Goal: Information Seeking & Learning: Learn about a topic

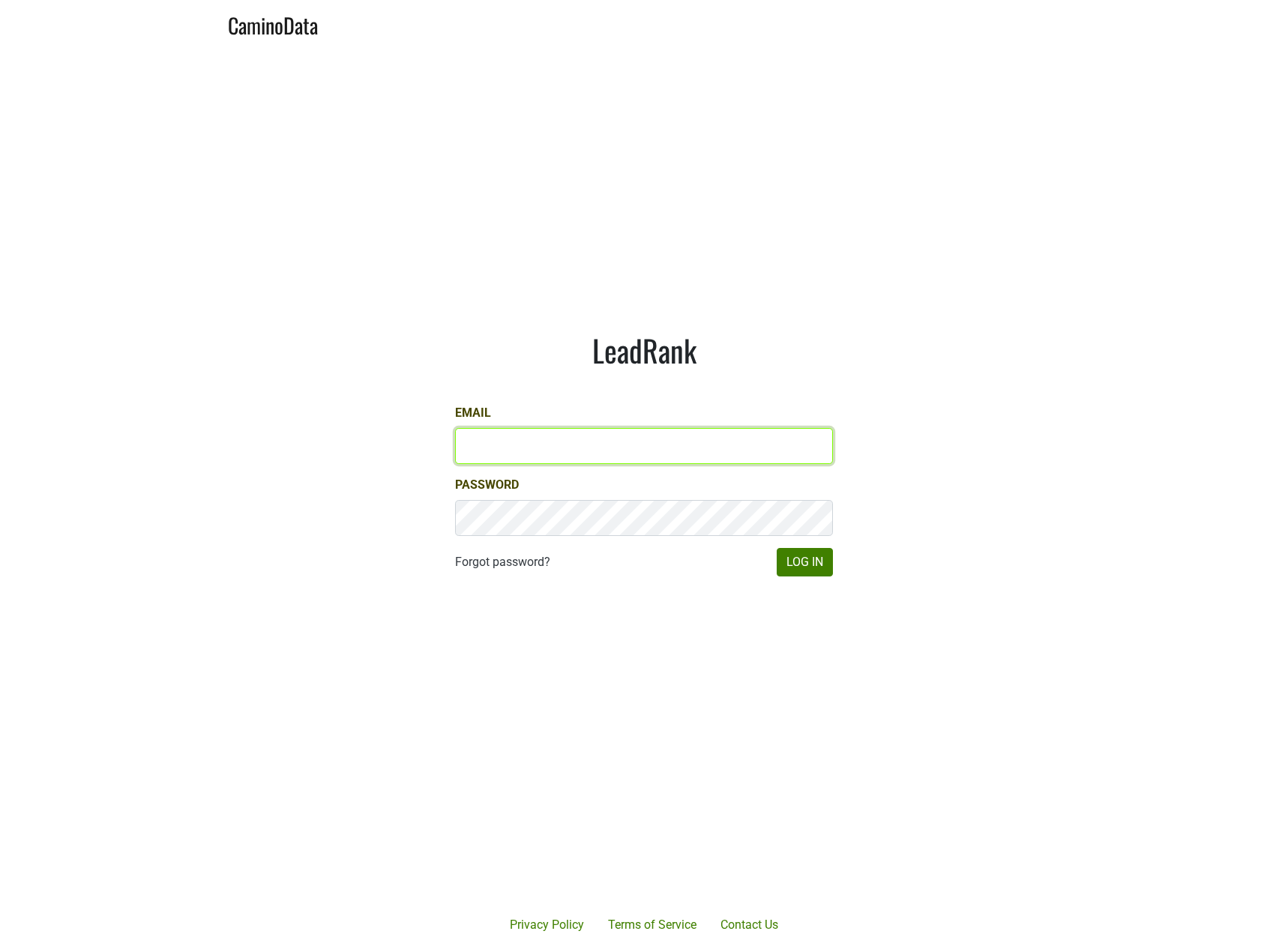
click at [589, 440] on input "Email" at bounding box center [644, 446] width 378 height 36
type input "shenry@realmcellars.com"
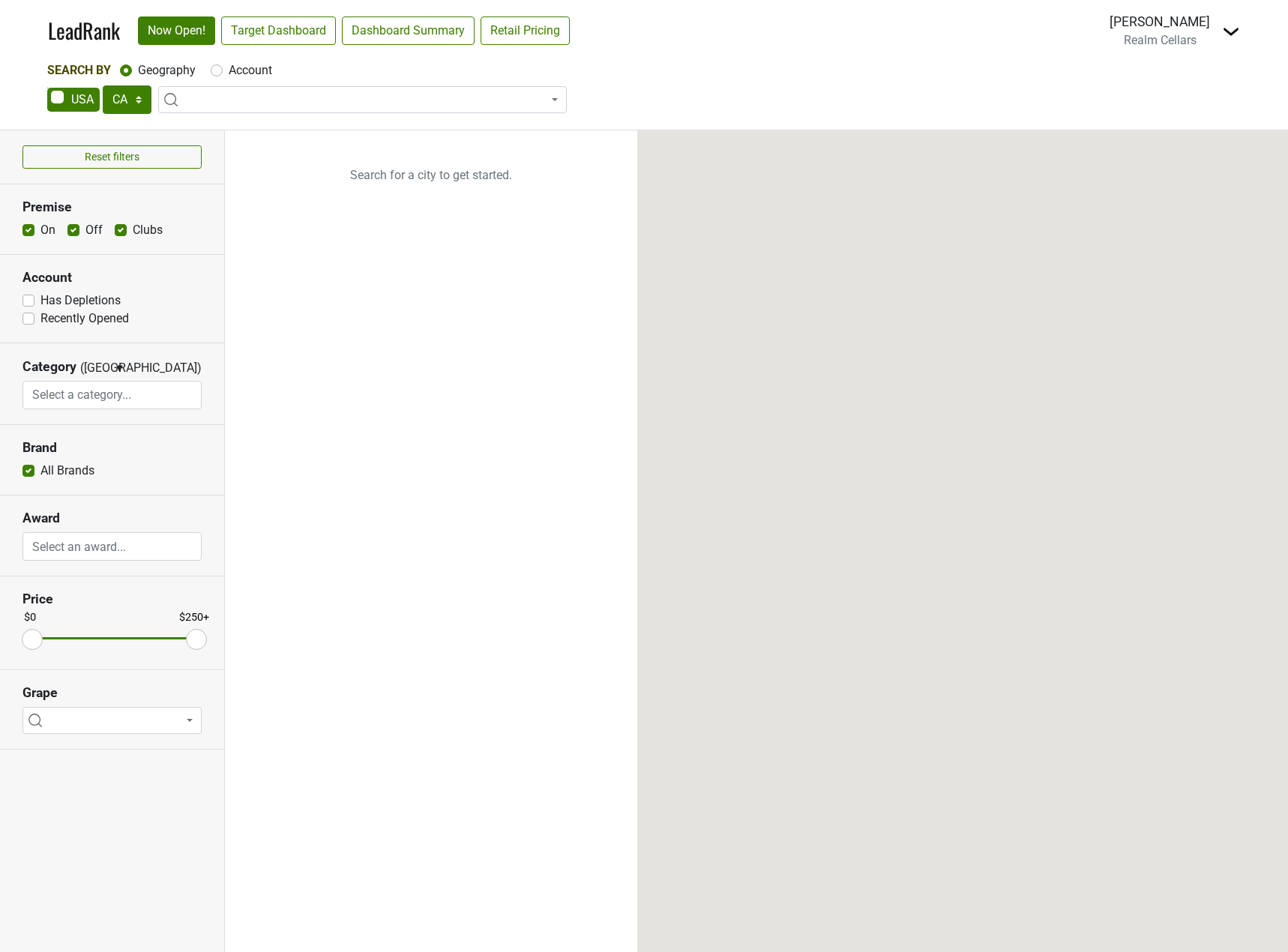
select select "CA"
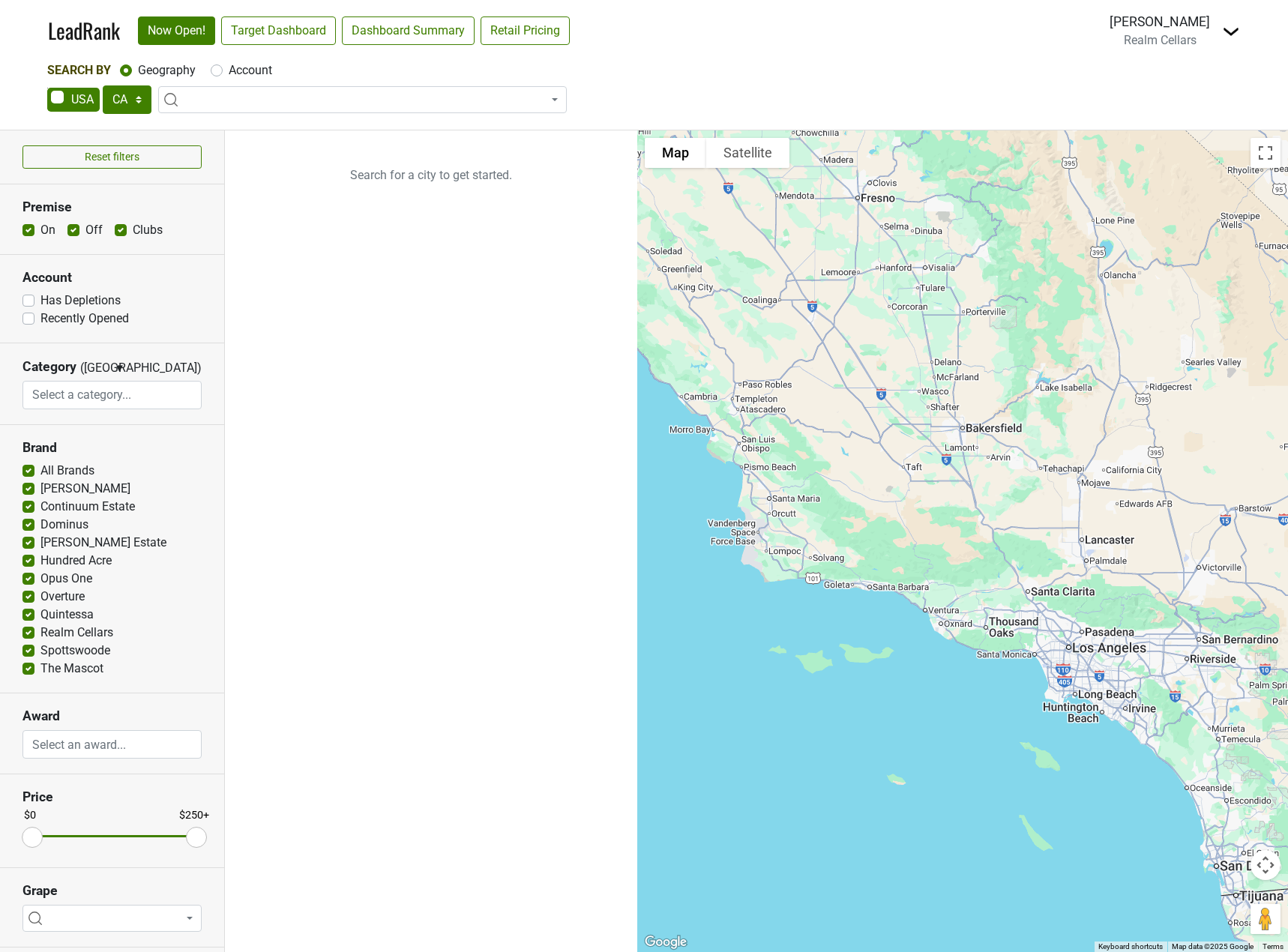
drag, startPoint x: 1074, startPoint y: 744, endPoint x: 612, endPoint y: 106, distance: 787.7
click at [612, 106] on div "LeadRank Now Open! Target Dashboard Dashboard Summary Retail Pricing Loading...…" at bounding box center [644, 476] width 1288 height 952
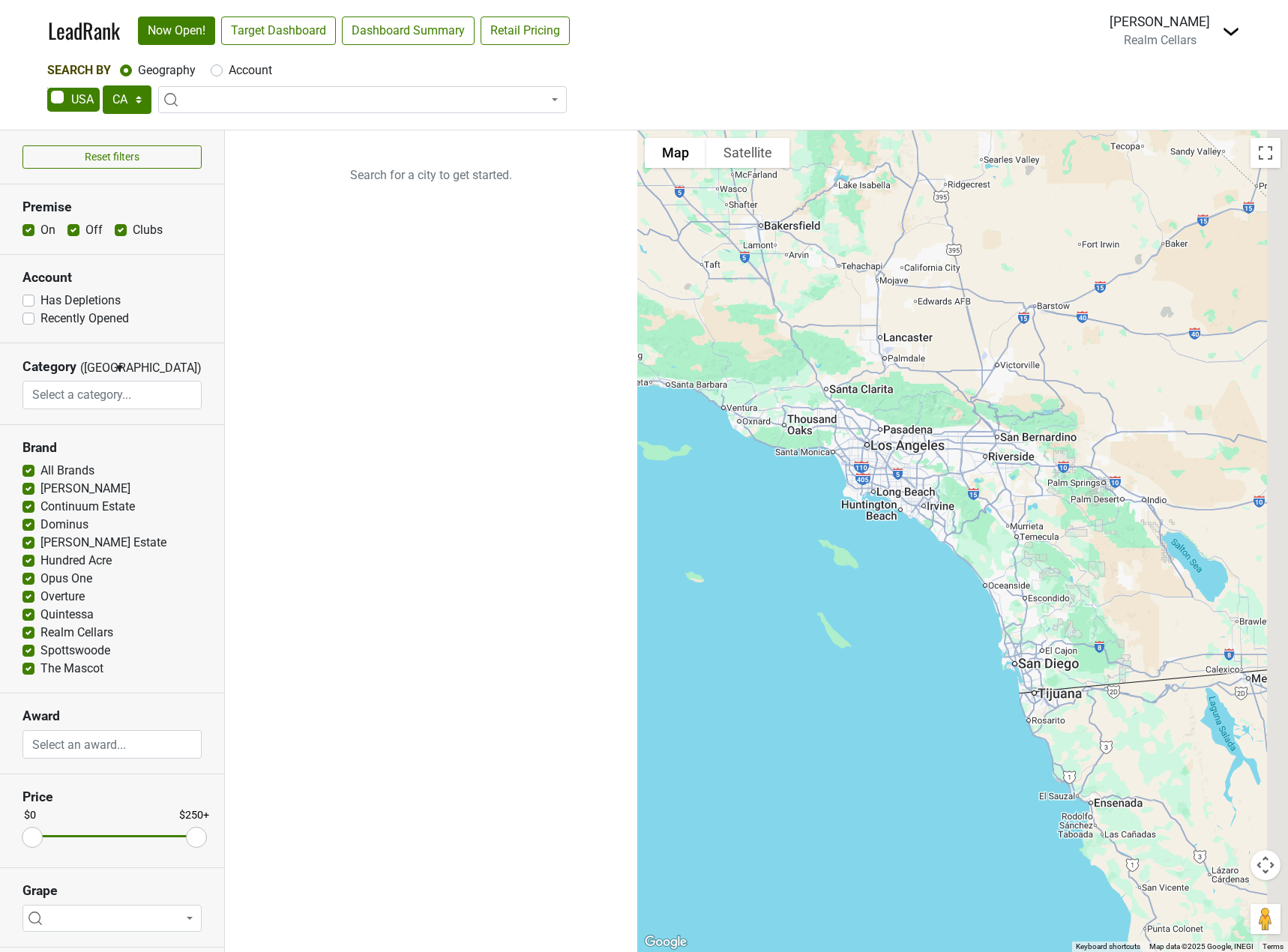
drag, startPoint x: 1002, startPoint y: 584, endPoint x: 765, endPoint y: 362, distance: 324.7
click at [765, 362] on div at bounding box center [962, 541] width 650 height 822
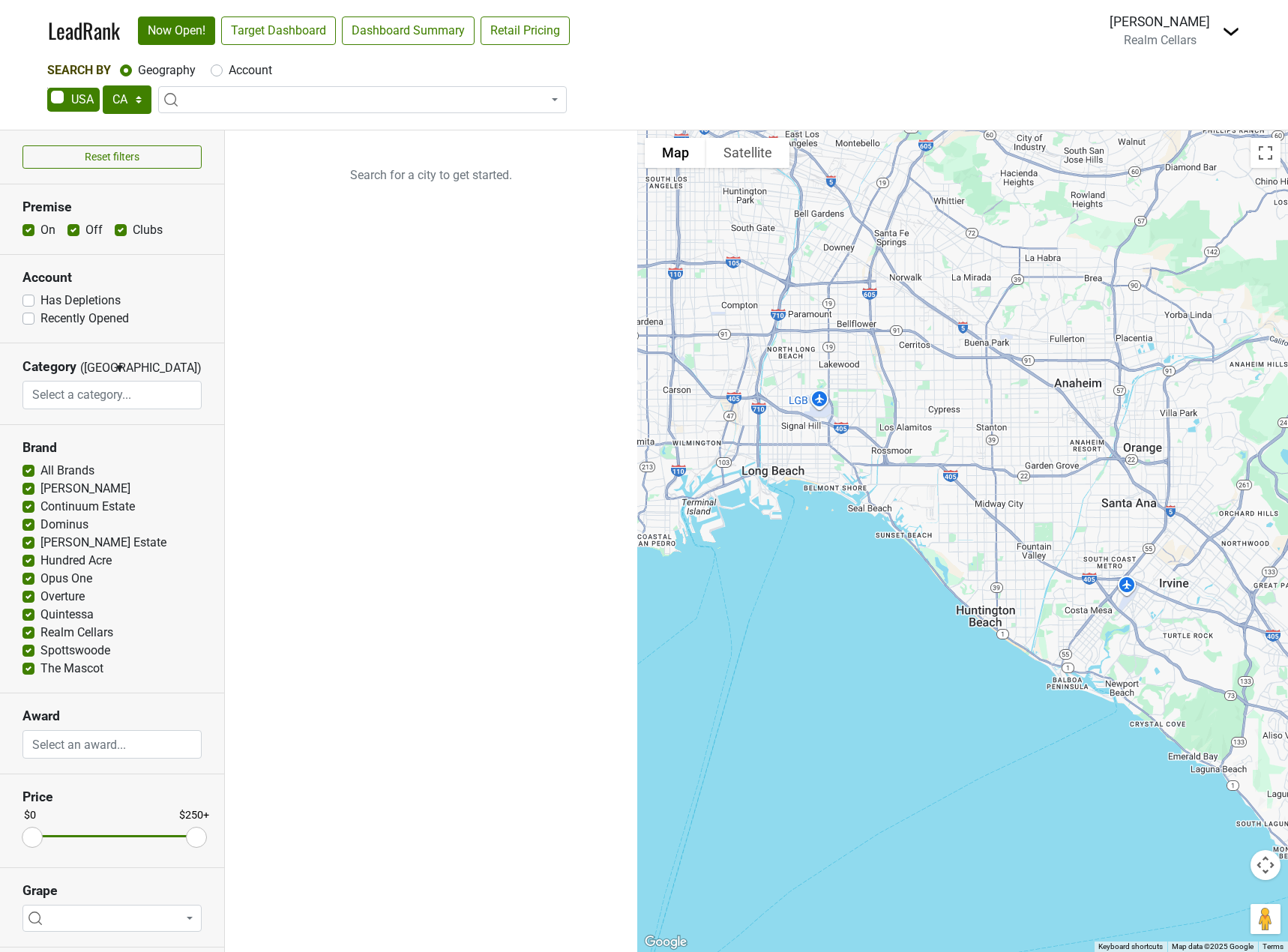
drag, startPoint x: 897, startPoint y: 418, endPoint x: 1049, endPoint y: 497, distance: 171.3
click at [1049, 497] on div at bounding box center [962, 541] width 650 height 822
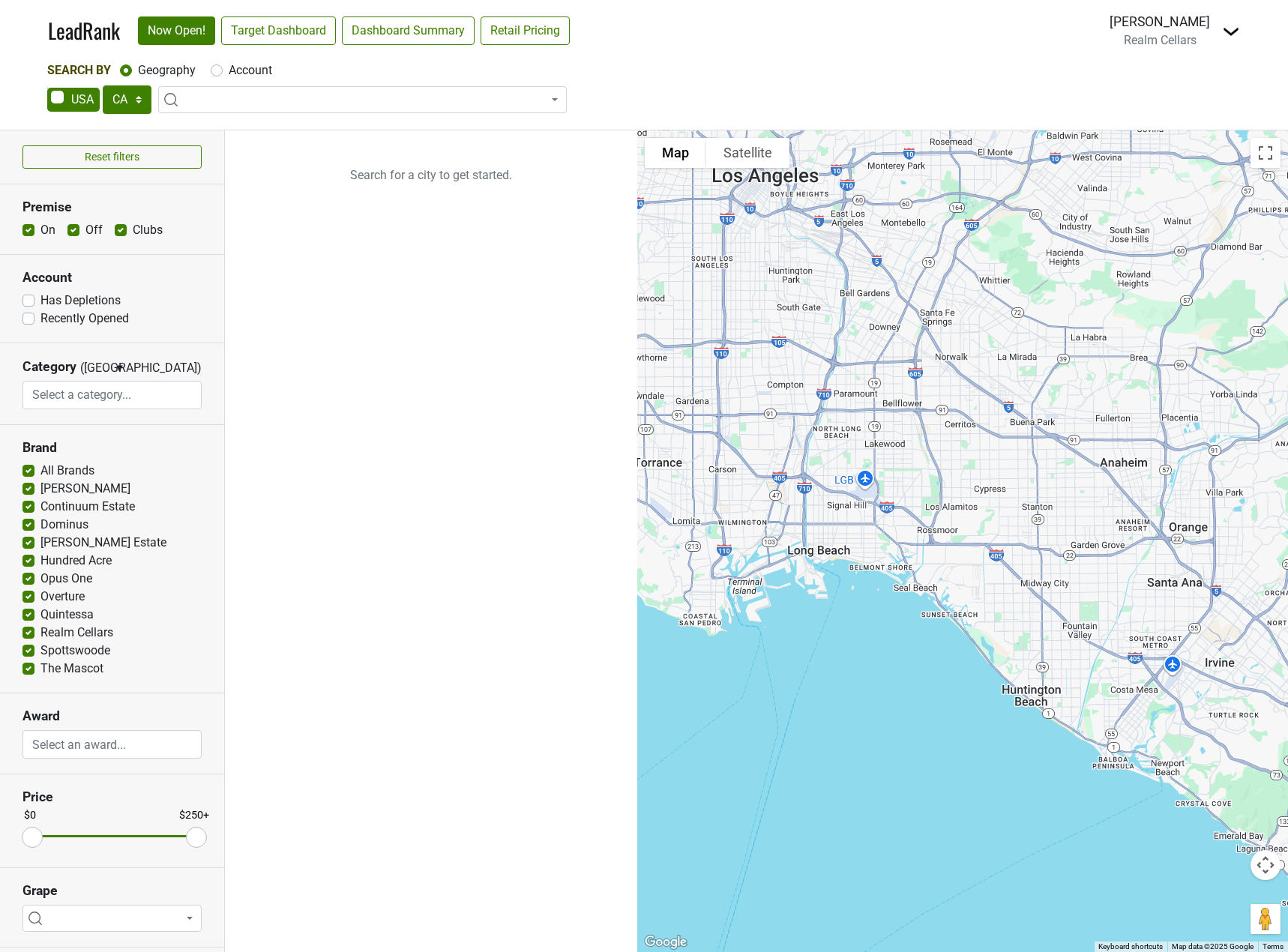
drag, startPoint x: 912, startPoint y: 462, endPoint x: 960, endPoint y: 542, distance: 93.3
click at [960, 542] on div at bounding box center [962, 541] width 650 height 822
click at [313, 34] on link "Target Dashboard" at bounding box center [278, 30] width 115 height 28
click at [241, 69] on label "Account" at bounding box center [250, 71] width 43 height 18
click at [223, 69] on input "Account" at bounding box center [217, 69] width 12 height 15
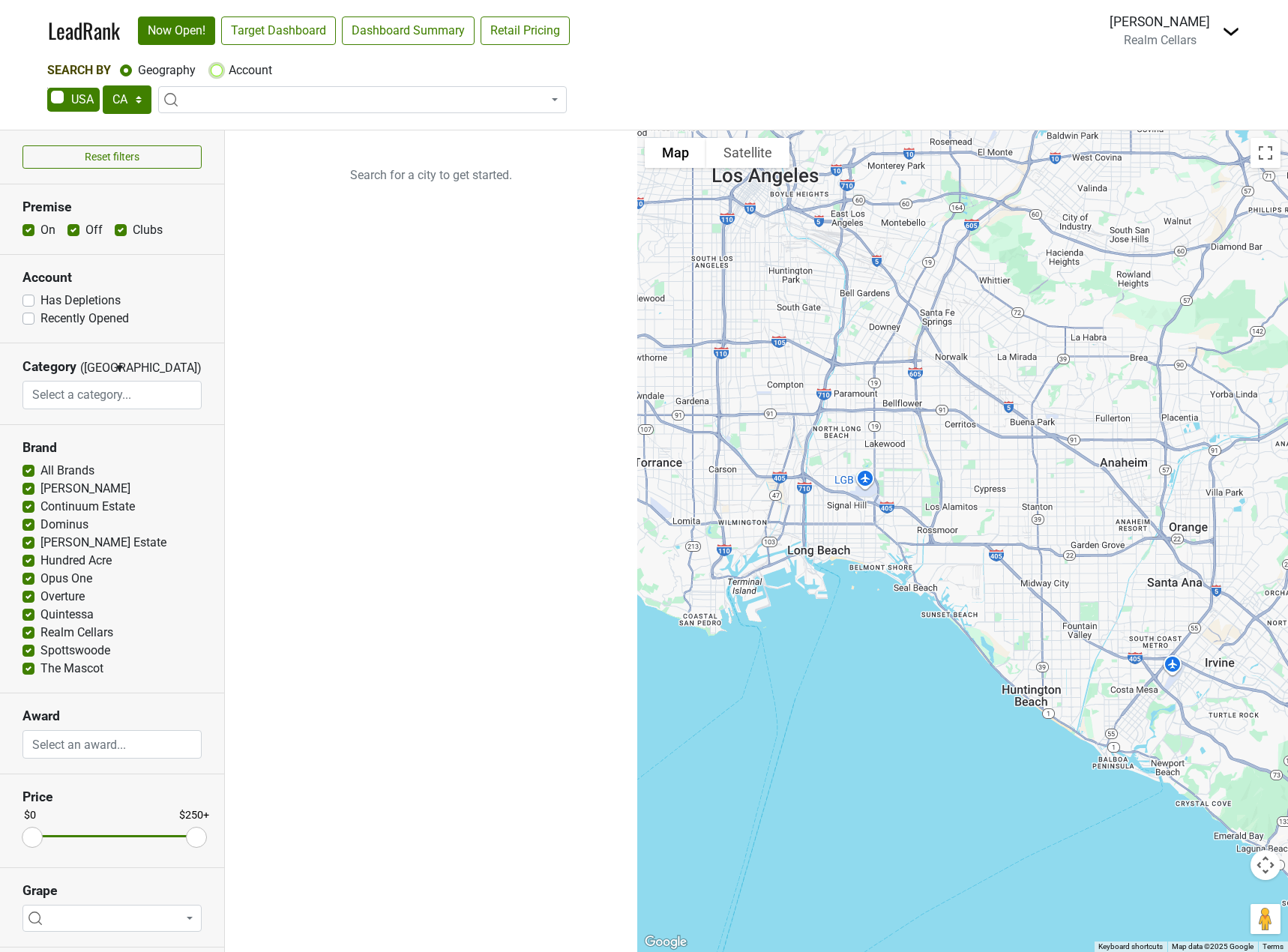
radio input "true"
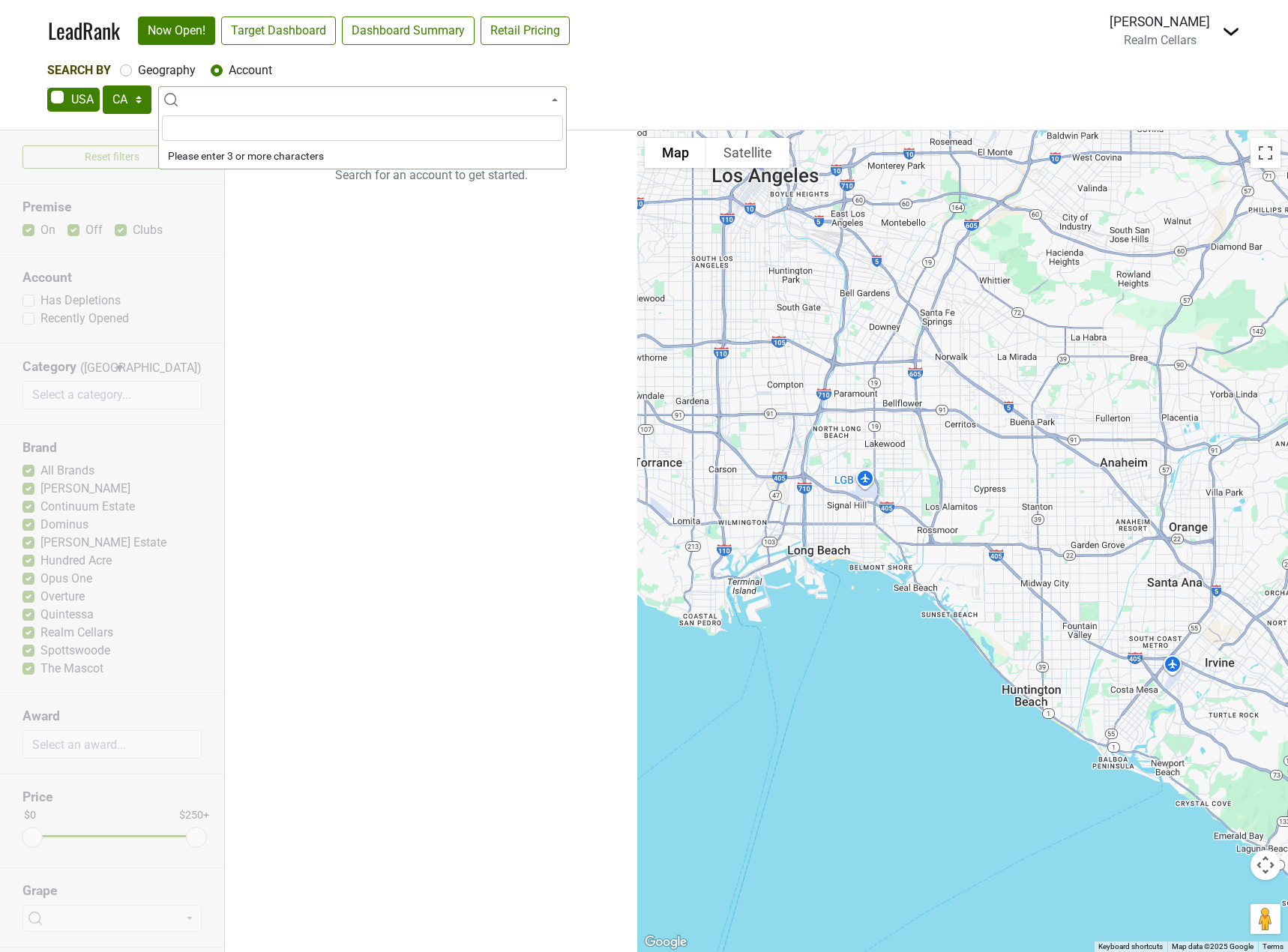
click at [136, 68] on div "Geography" at bounding box center [158, 71] width 76 height 18
click at [138, 61] on div "Geography" at bounding box center [158, 71] width 76 height 18
click at [138, 68] on label "Geography" at bounding box center [166, 71] width 58 height 18
click at [128, 68] on input "Geography" at bounding box center [126, 69] width 12 height 15
radio input "true"
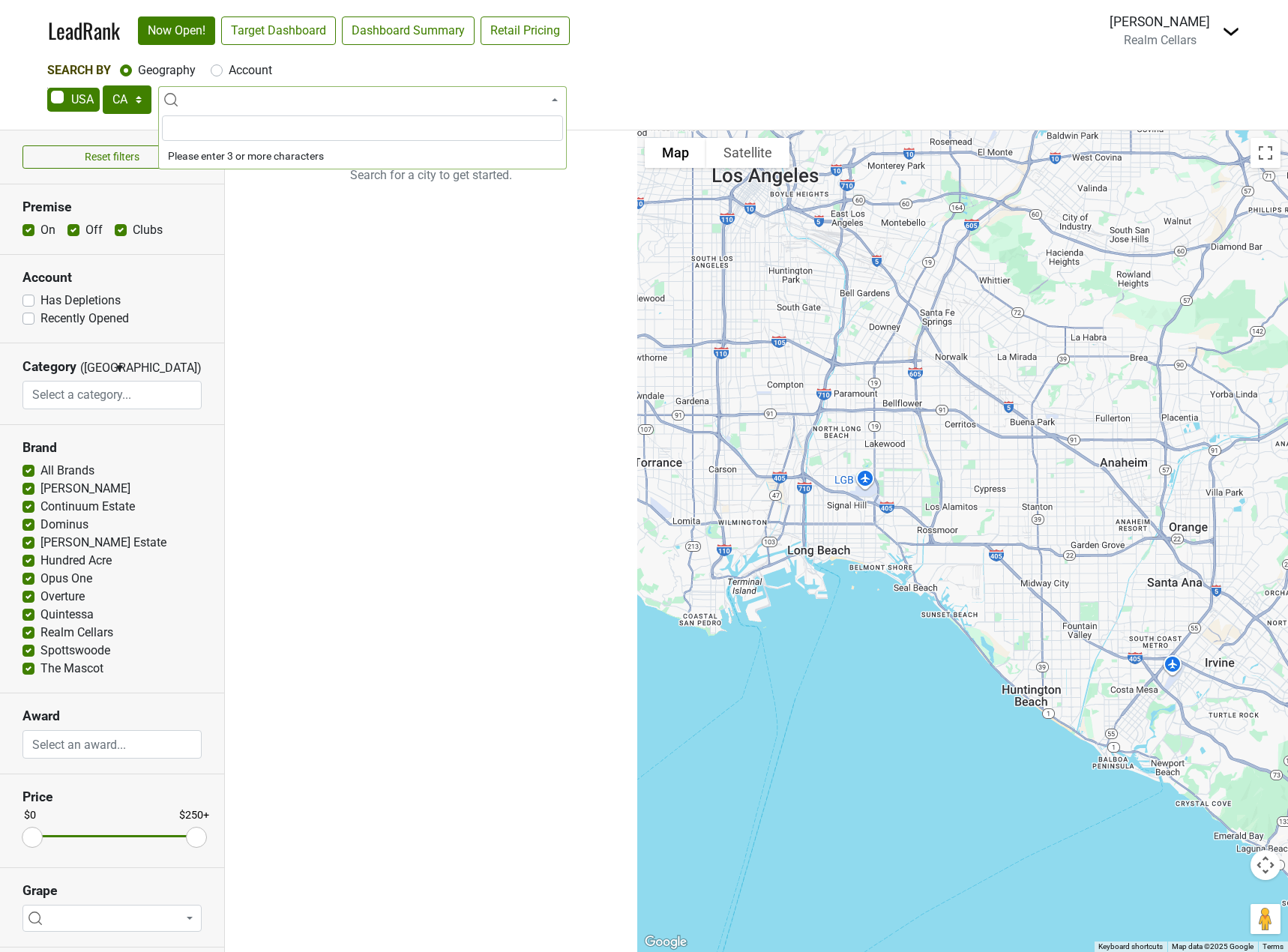
click at [15, 33] on div "LeadRank Now Open! Target Dashboard Dashboard Summary Retail Pricing Loading...…" at bounding box center [644, 476] width 1288 height 952
click at [256, 103] on span at bounding box center [361, 99] width 408 height 27
click at [252, 69] on label "Account" at bounding box center [250, 71] width 43 height 18
click at [223, 69] on input "Account" at bounding box center [217, 69] width 12 height 15
radio input "true"
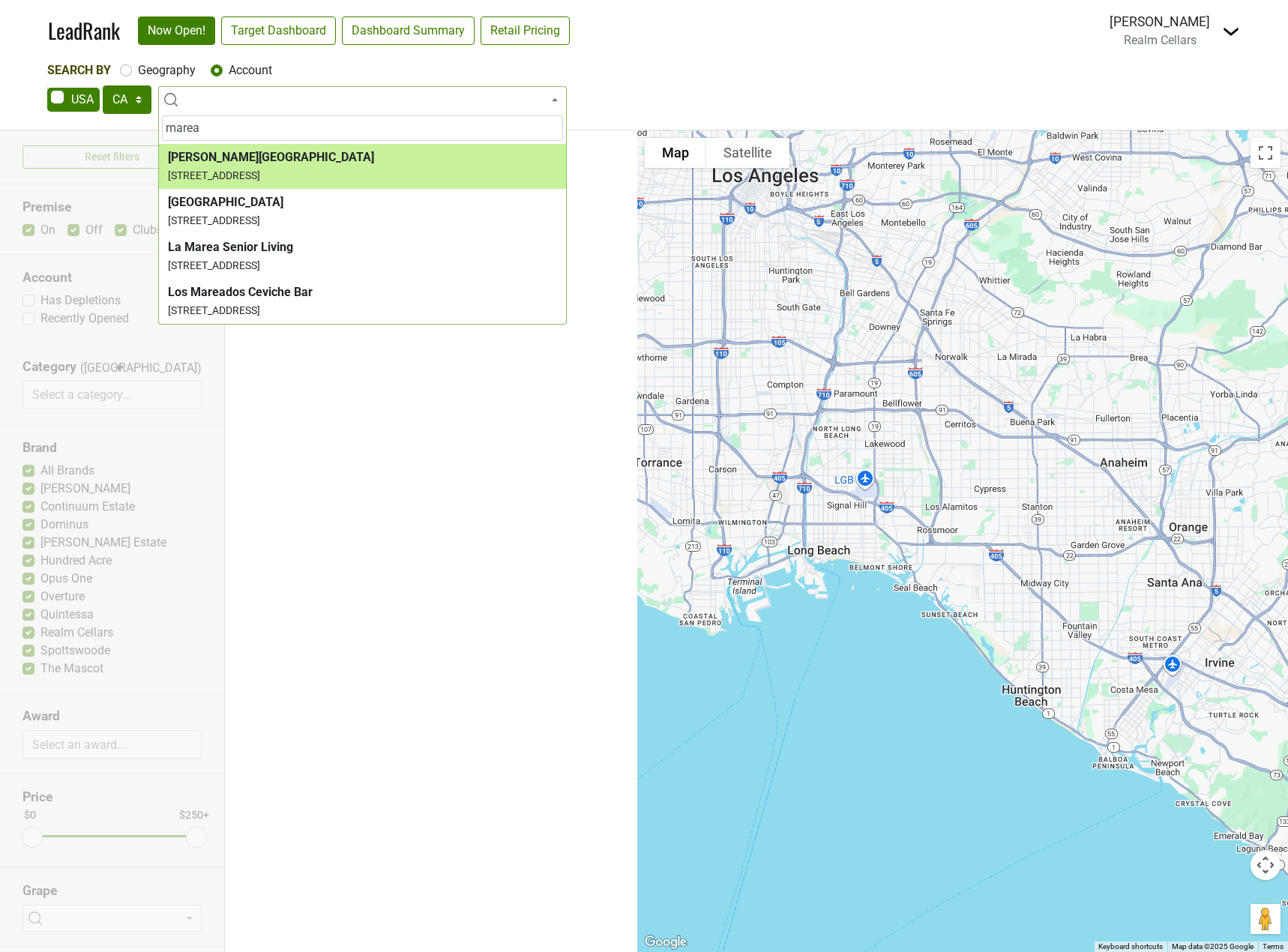
type input "marea"
select select "124454958"
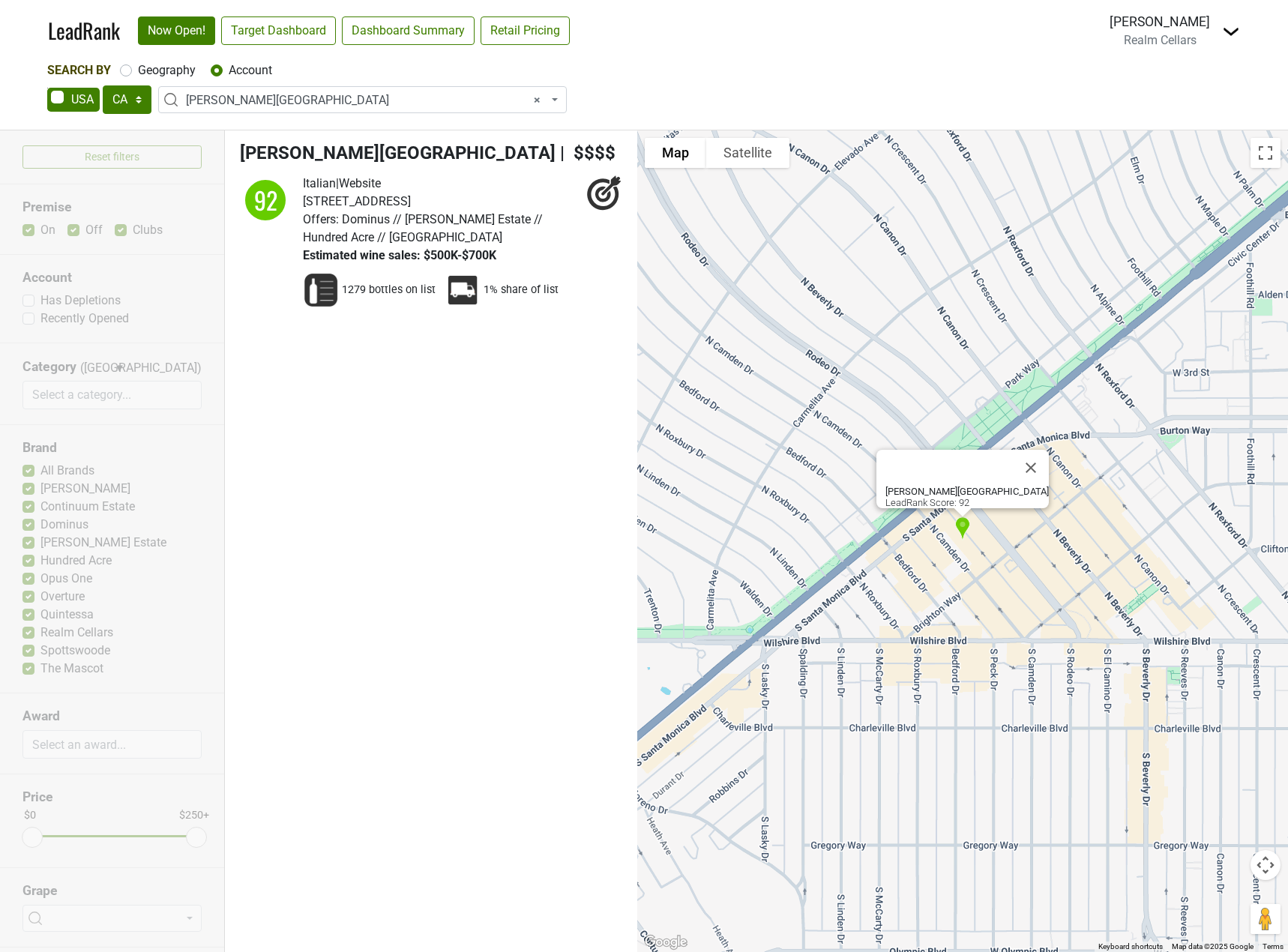
click at [972, 486] on b "Marea Beverly Hills" at bounding box center [967, 492] width 163 height 11
click at [947, 486] on b "Marea Beverly Hills" at bounding box center [967, 492] width 163 height 11
click at [453, 172] on li "Marea Beverly Hills | $$$$ 92 Italian | Website Offers: 1279 bottles on list" at bounding box center [430, 229] width 412 height 198
click at [372, 183] on link "Website" at bounding box center [360, 183] width 42 height 15
click at [963, 523] on img "Marea Beverly Hills" at bounding box center [962, 529] width 28 height 37
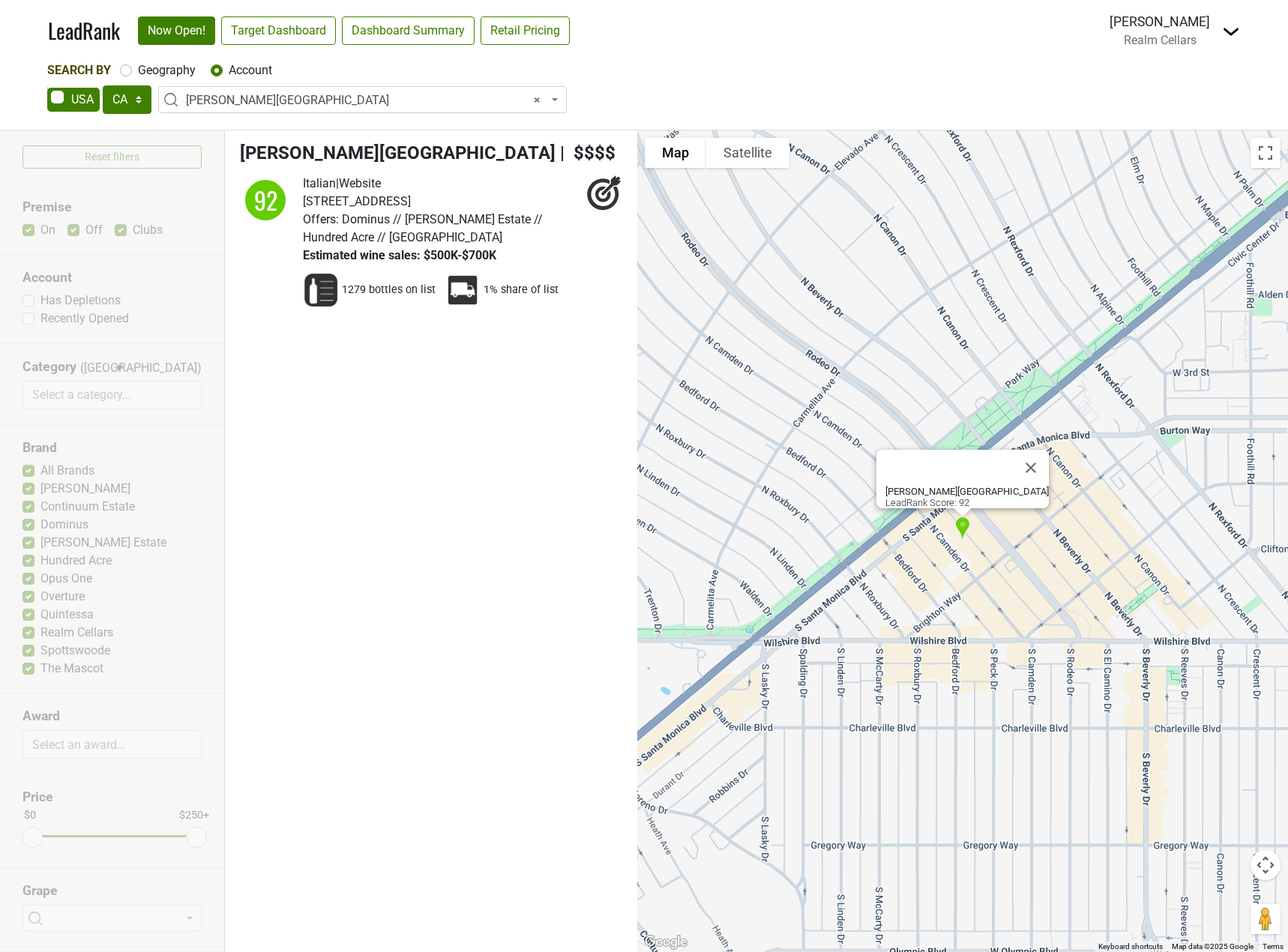
click at [958, 490] on div "Marea Beverly Hills LeadRank Score: 92" at bounding box center [967, 497] width 163 height 23
click at [169, 29] on link "Now Open!" at bounding box center [176, 30] width 77 height 28
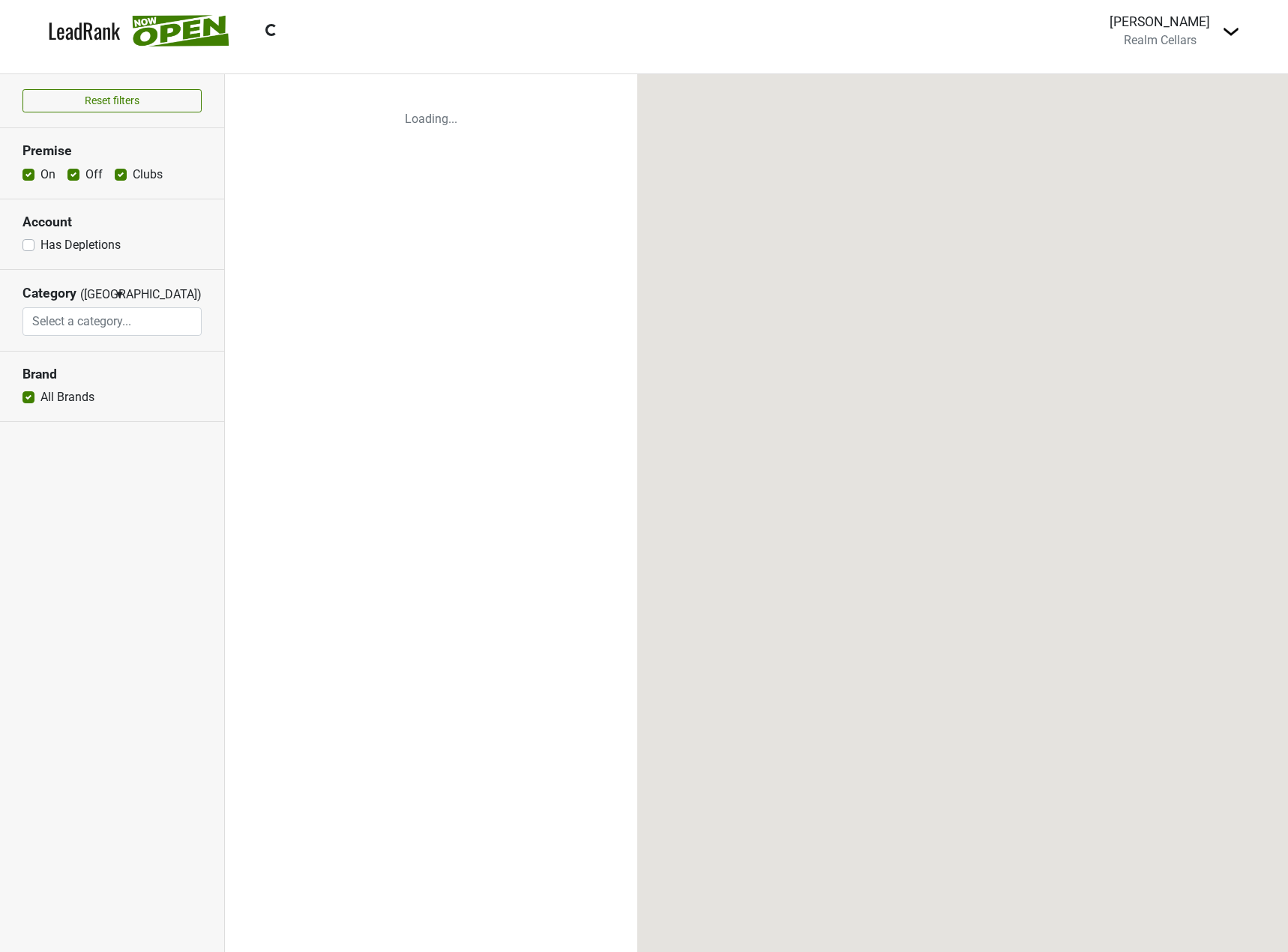
click at [163, 30] on div "LeadRank Loading..." at bounding box center [162, 30] width 229 height 31
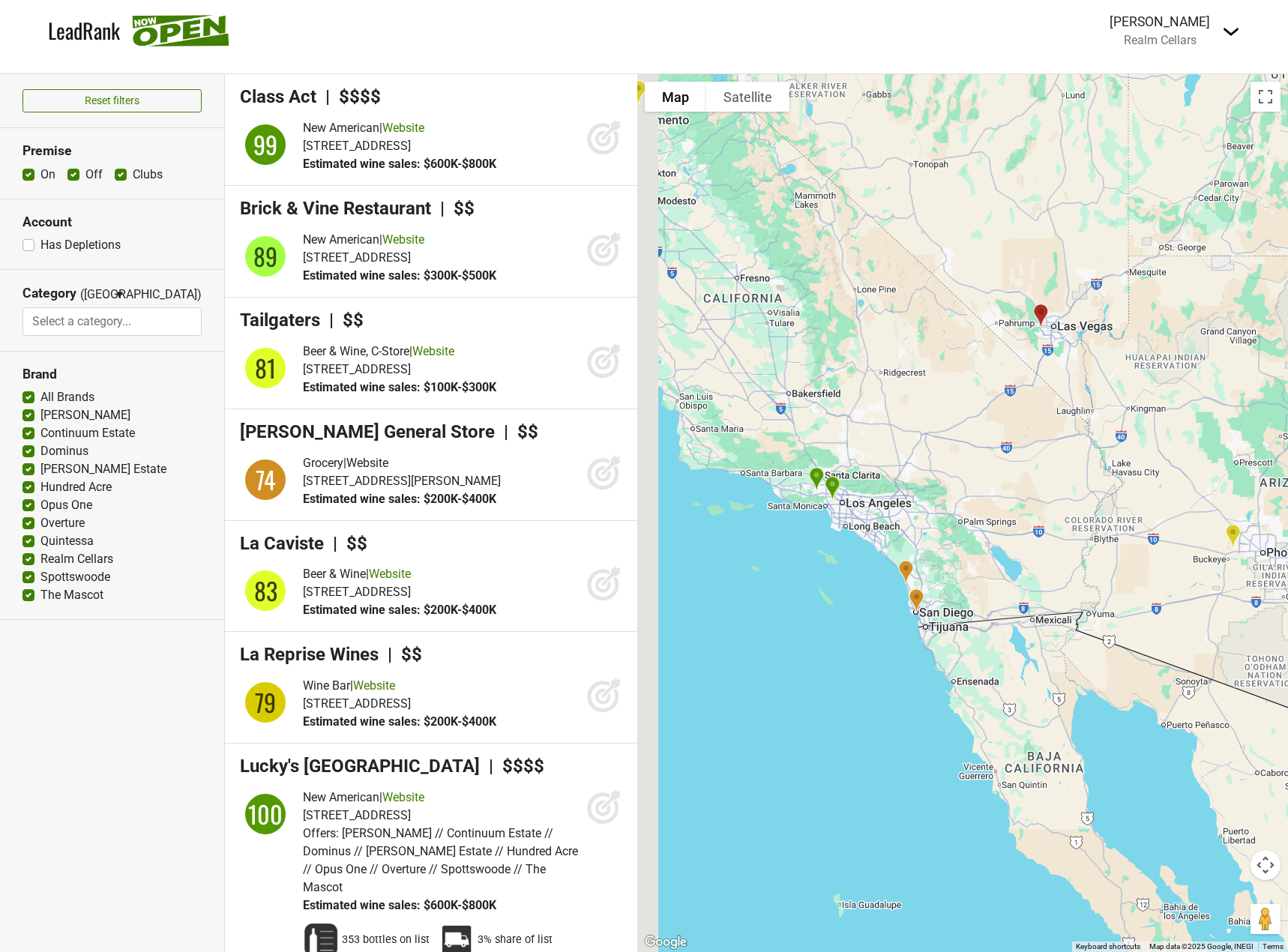
drag, startPoint x: 720, startPoint y: 551, endPoint x: 855, endPoint y: 550, distance: 135.0
click at [855, 550] on div at bounding box center [962, 513] width 650 height 878
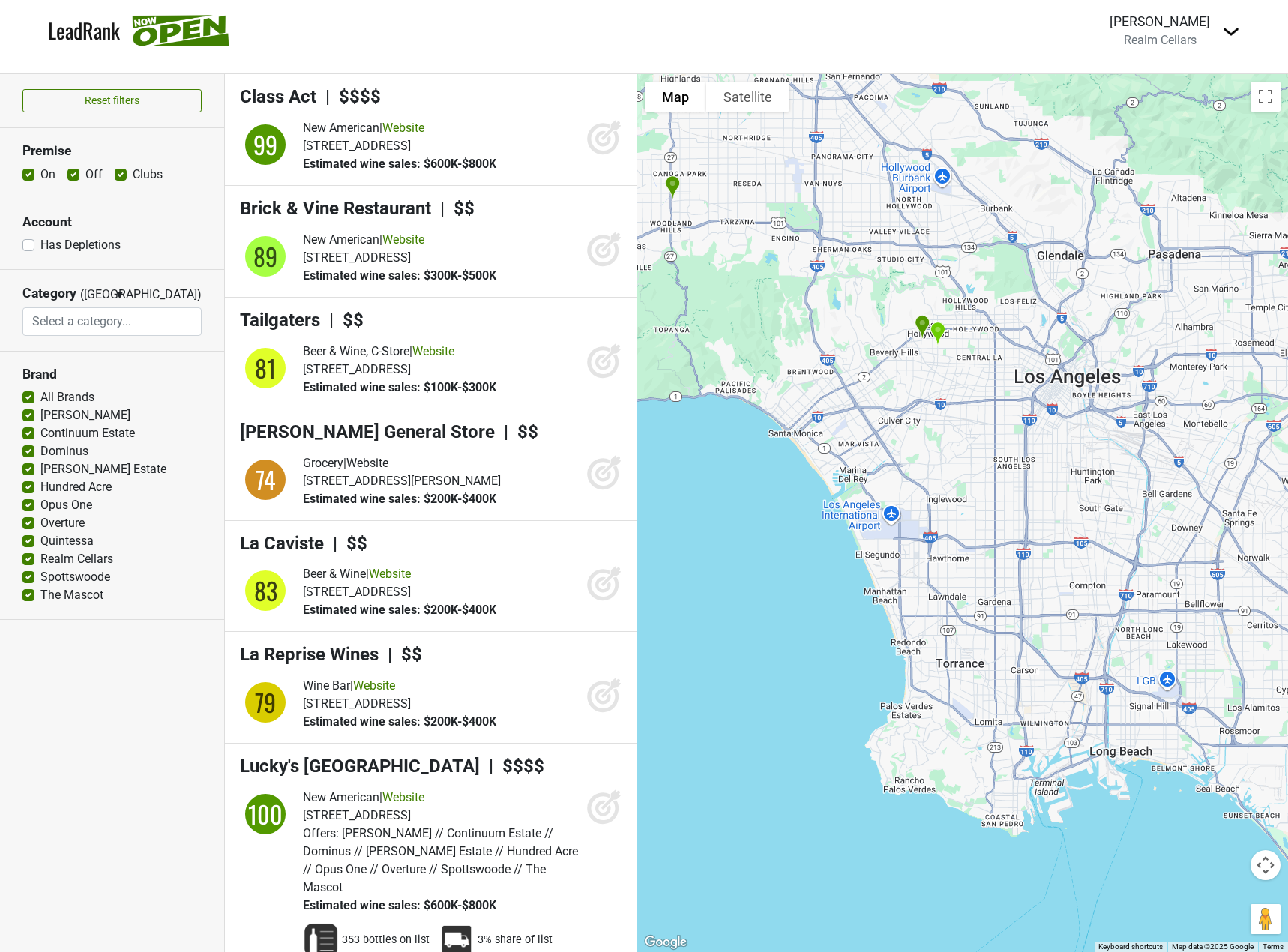
drag, startPoint x: 707, startPoint y: 432, endPoint x: 1185, endPoint y: 559, distance: 494.6
click at [1185, 559] on div at bounding box center [962, 513] width 650 height 878
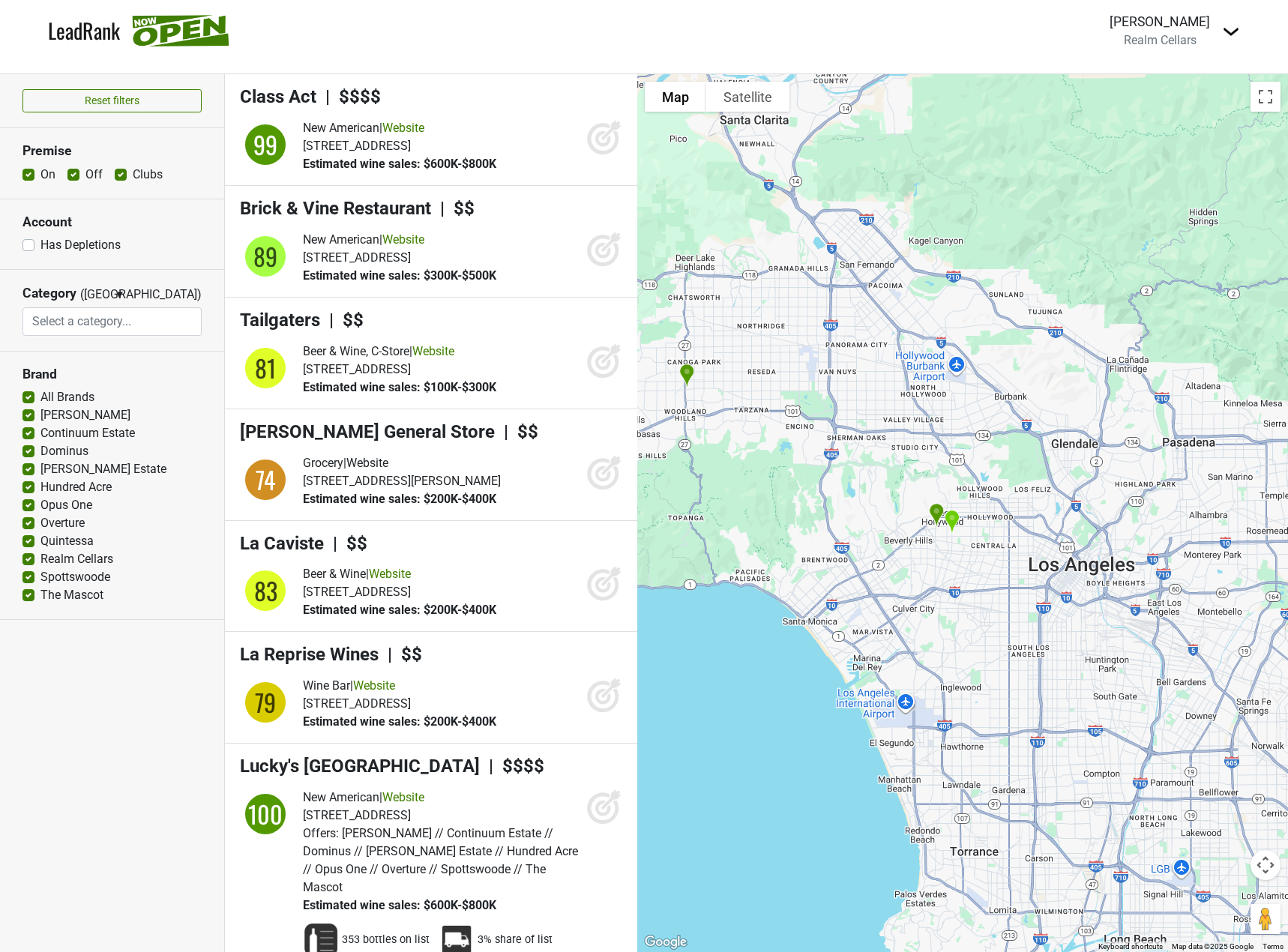
drag, startPoint x: 928, startPoint y: 367, endPoint x: 942, endPoint y: 568, distance: 201.5
click at [942, 568] on div at bounding box center [962, 513] width 650 height 878
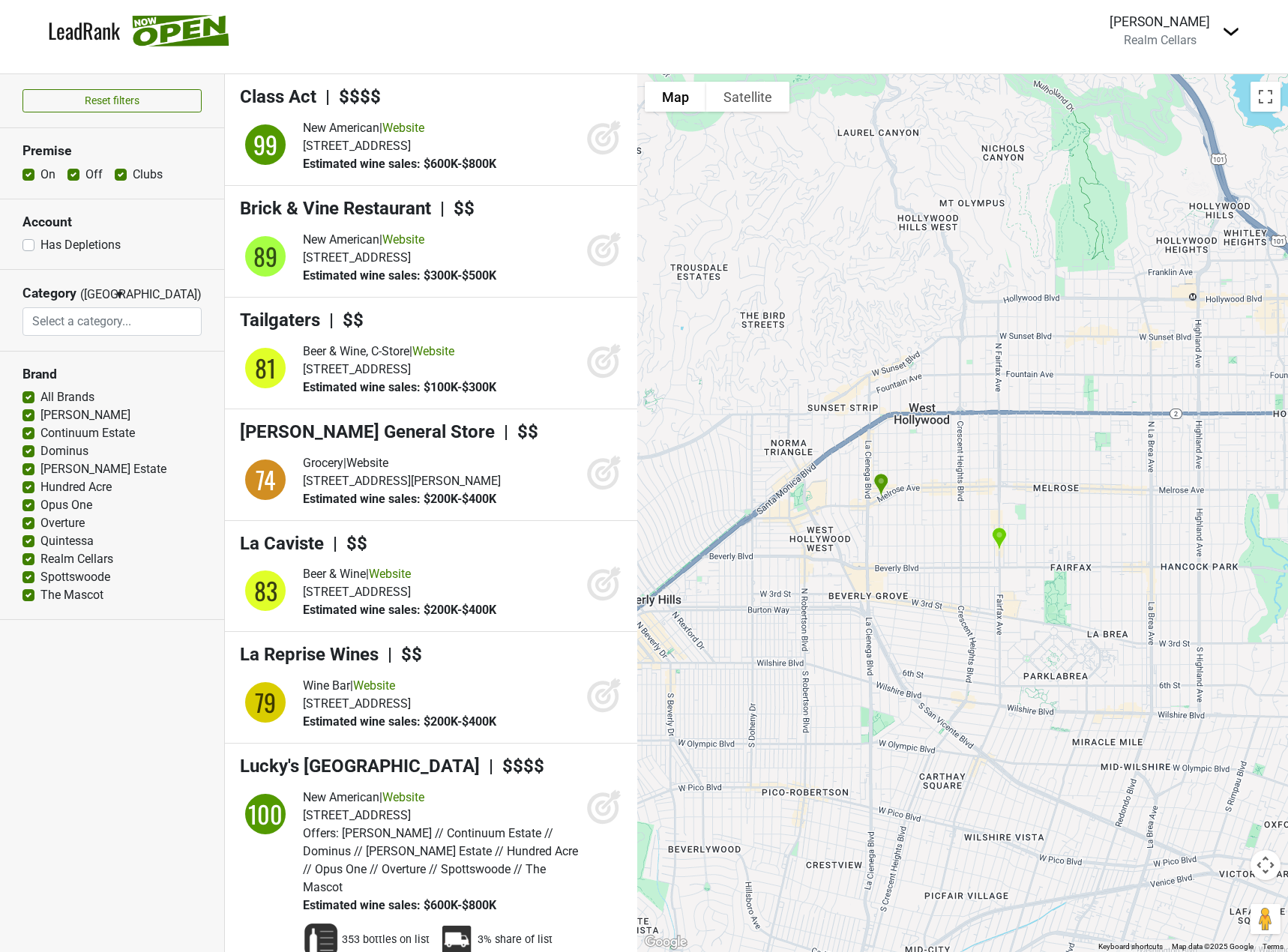
click at [40, 394] on label "All Brands" at bounding box center [67, 397] width 54 height 18
click at [29, 394] on input "All Brands" at bounding box center [28, 395] width 12 height 15
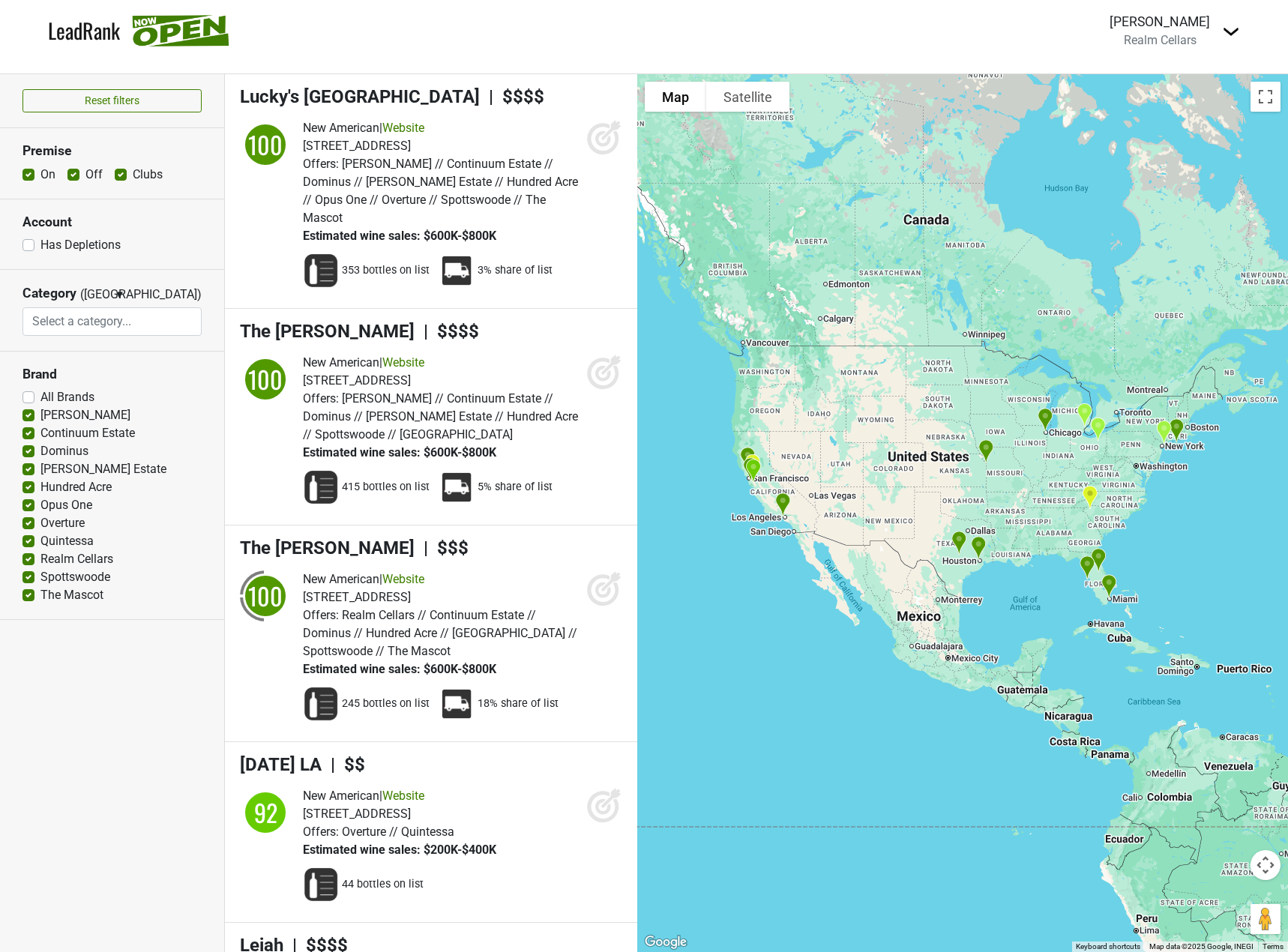
click at [40, 395] on label "All Brands" at bounding box center [67, 397] width 54 height 18
click at [34, 395] on input "All Brands" at bounding box center [28, 395] width 12 height 15
checkbox input "true"
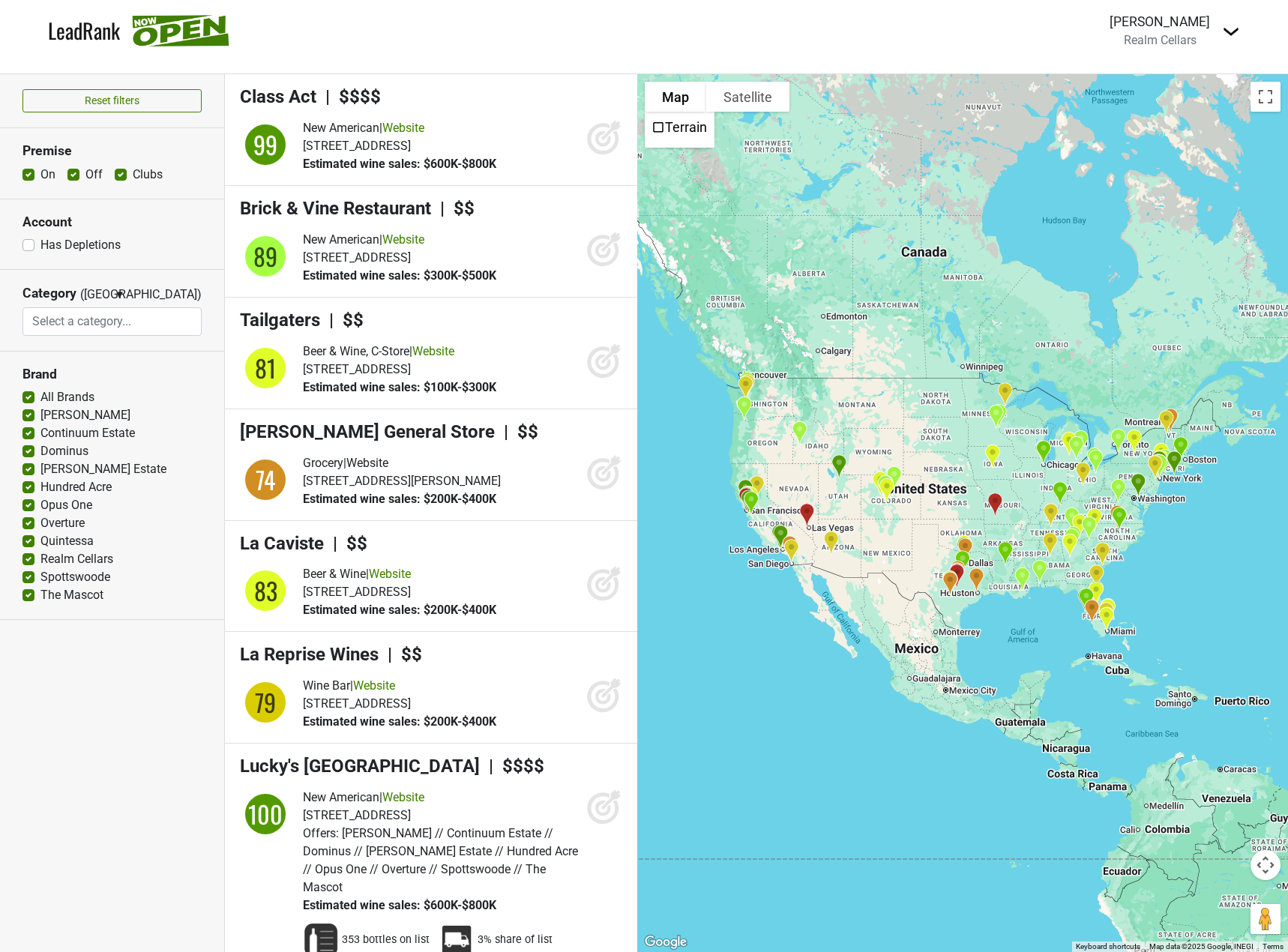
click at [362, 129] on span "New American" at bounding box center [340, 128] width 76 height 15
click at [305, 100] on h4 "Class Act | $$$$" at bounding box center [431, 97] width 383 height 22
click at [383, 159] on span "Estimated wine sales: $600K-$800K" at bounding box center [399, 164] width 194 height 15
click at [293, 97] on h4 "Class Act | $$$$" at bounding box center [431, 97] width 383 height 22
click at [328, 159] on span "Estimated wine sales: $600K-$800K" at bounding box center [399, 164] width 194 height 15
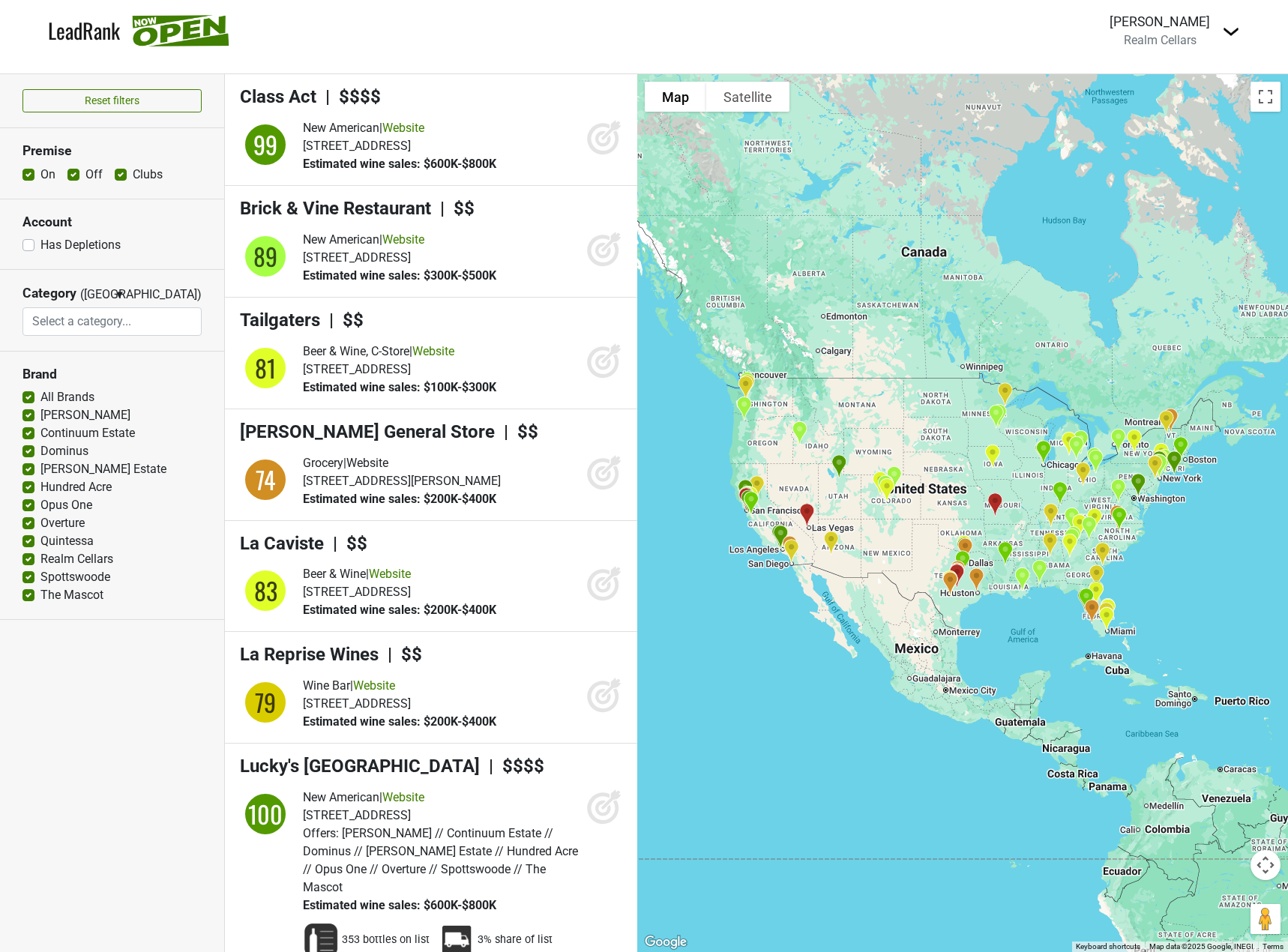
click at [333, 144] on span "1737 N Damen Ave, Chicago, IL 60647" at bounding box center [357, 146] width 108 height 15
click at [115, 105] on button "Reset filters" at bounding box center [112, 100] width 179 height 23
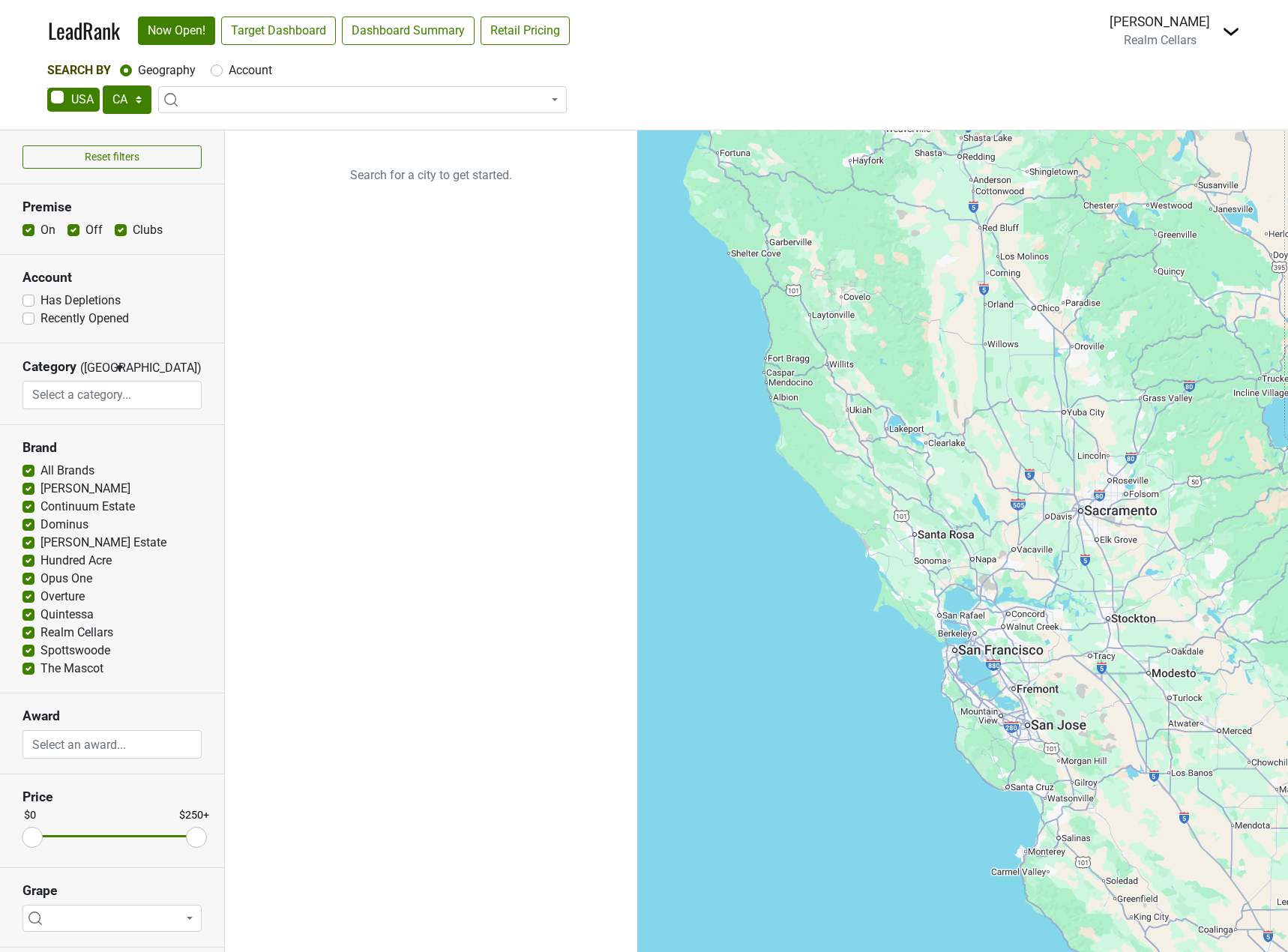
select select "CA"
select select
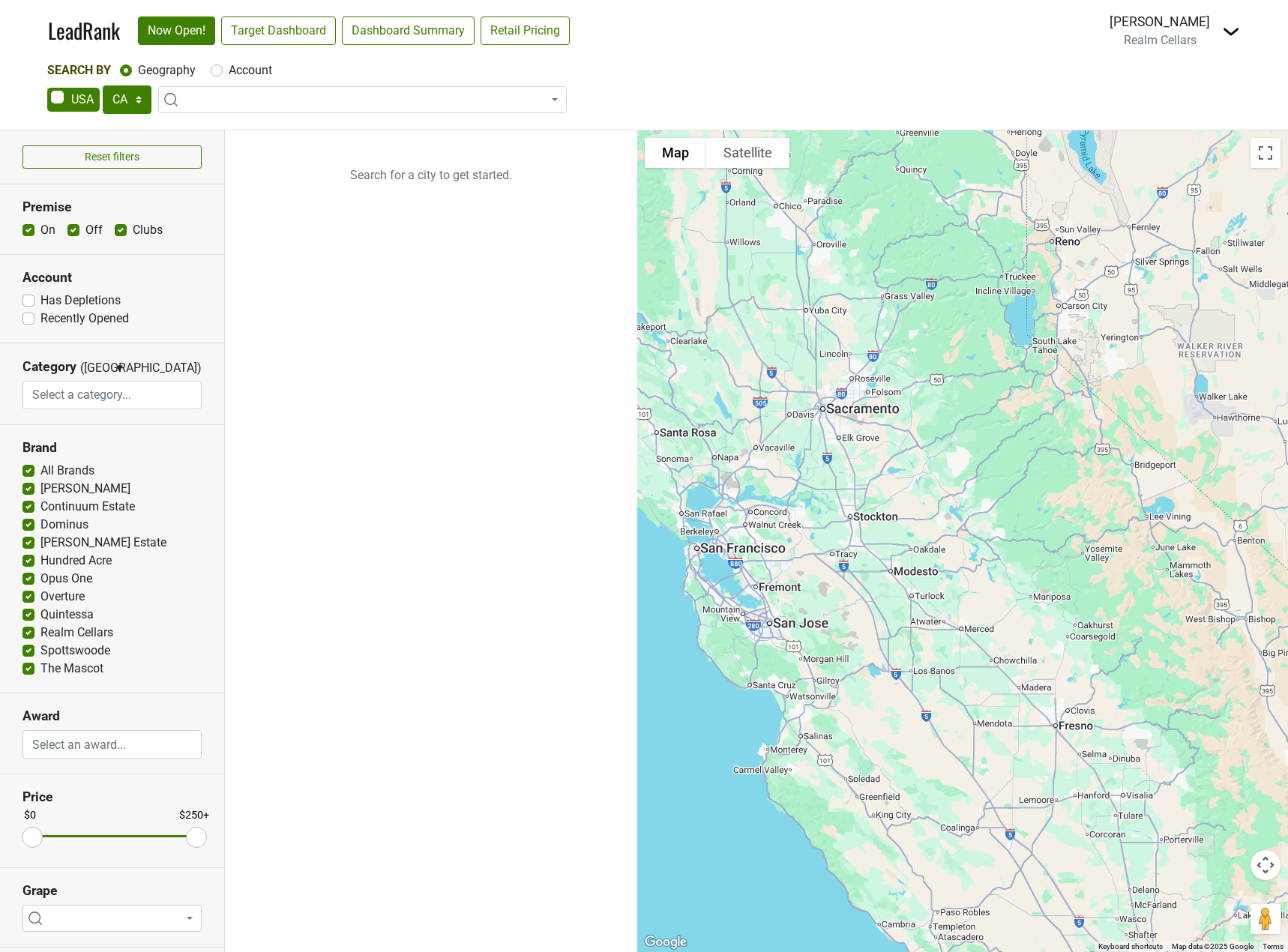
drag, startPoint x: 948, startPoint y: 667, endPoint x: 690, endPoint y: 564, distance: 277.8
click at [690, 564] on div at bounding box center [962, 541] width 650 height 822
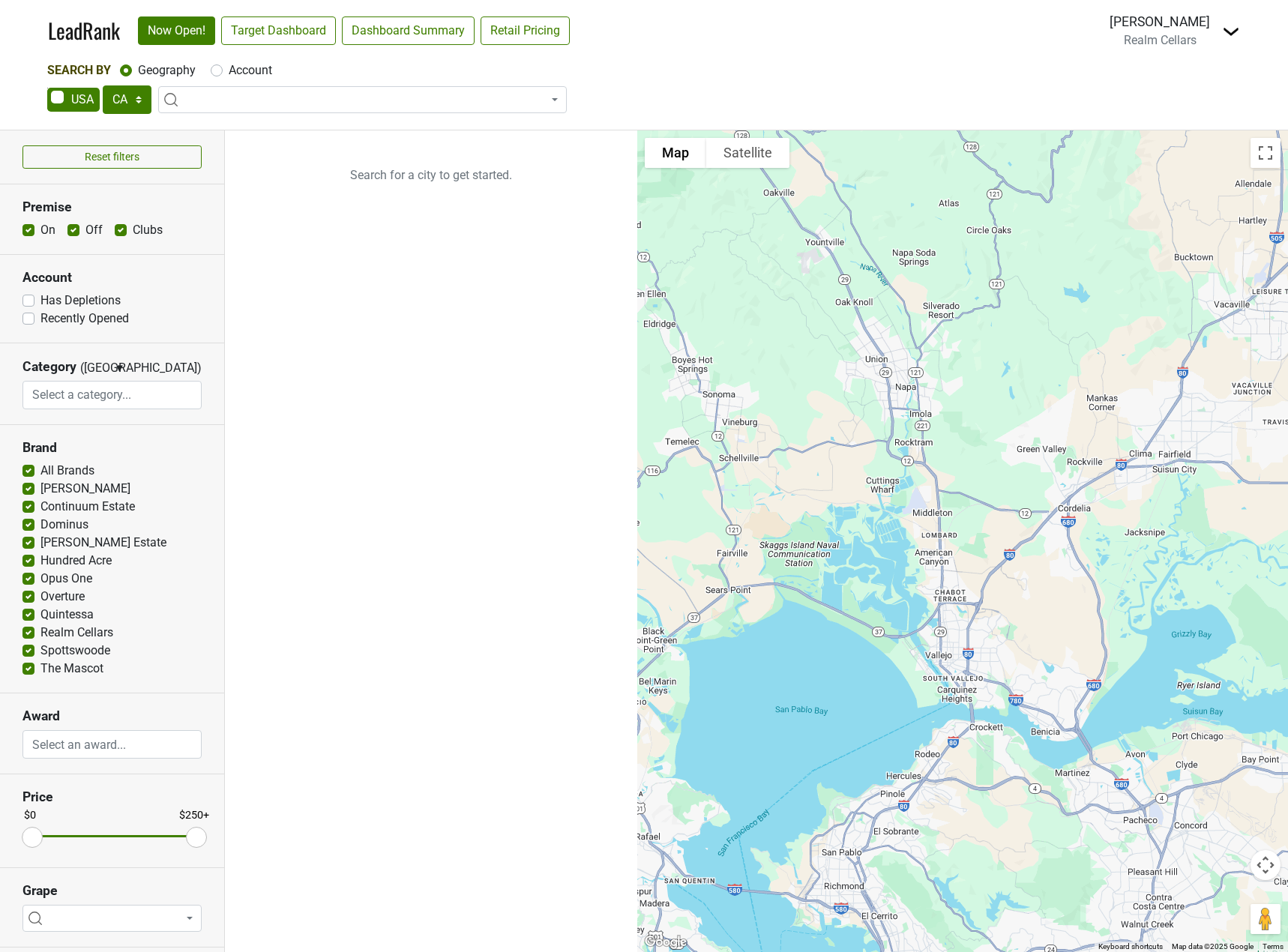
drag, startPoint x: 793, startPoint y: 581, endPoint x: 969, endPoint y: 590, distance: 176.2
click at [969, 590] on div at bounding box center [962, 541] width 650 height 822
click at [209, 100] on span at bounding box center [361, 99] width 408 height 27
type input "torc"
select select "ALL_CA"
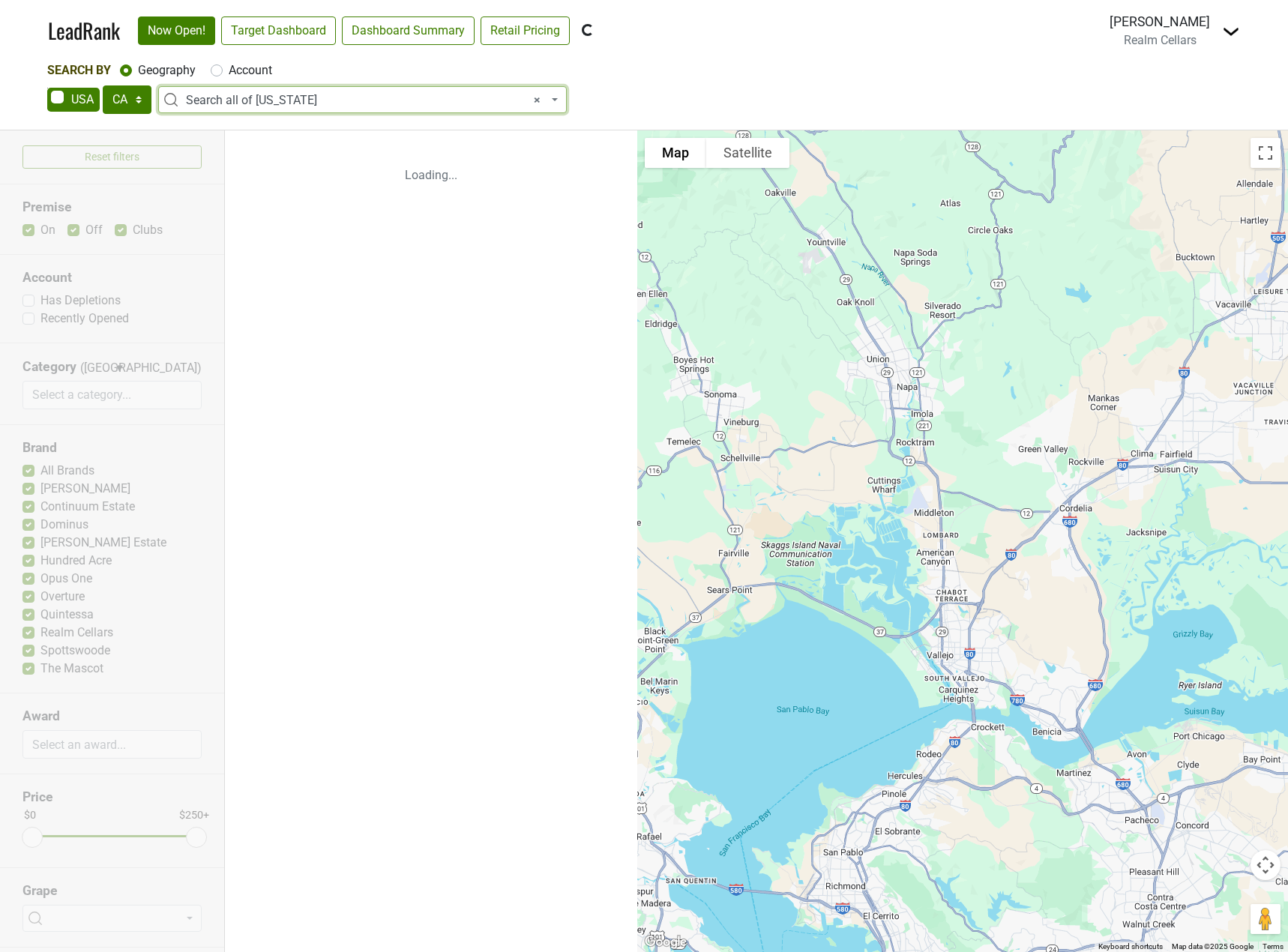
click at [428, 95] on span "× Search all of California" at bounding box center [367, 101] width 362 height 18
type input "torc"
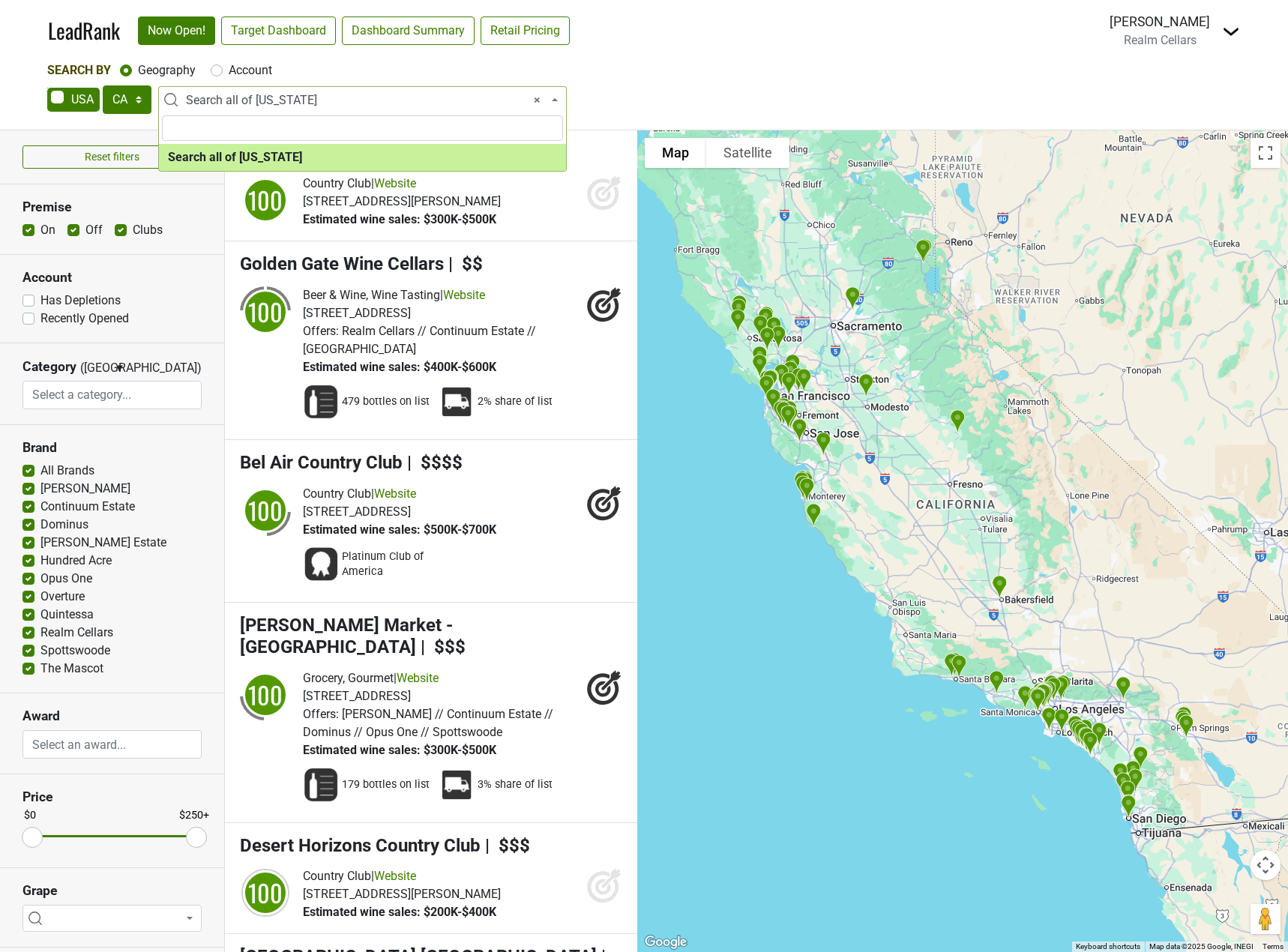
click at [796, 46] on nav "LeadRank Now Open! Target Dashboard Dashboard Summary Retail Pricing Loading...…" at bounding box center [644, 30] width 1216 height 61
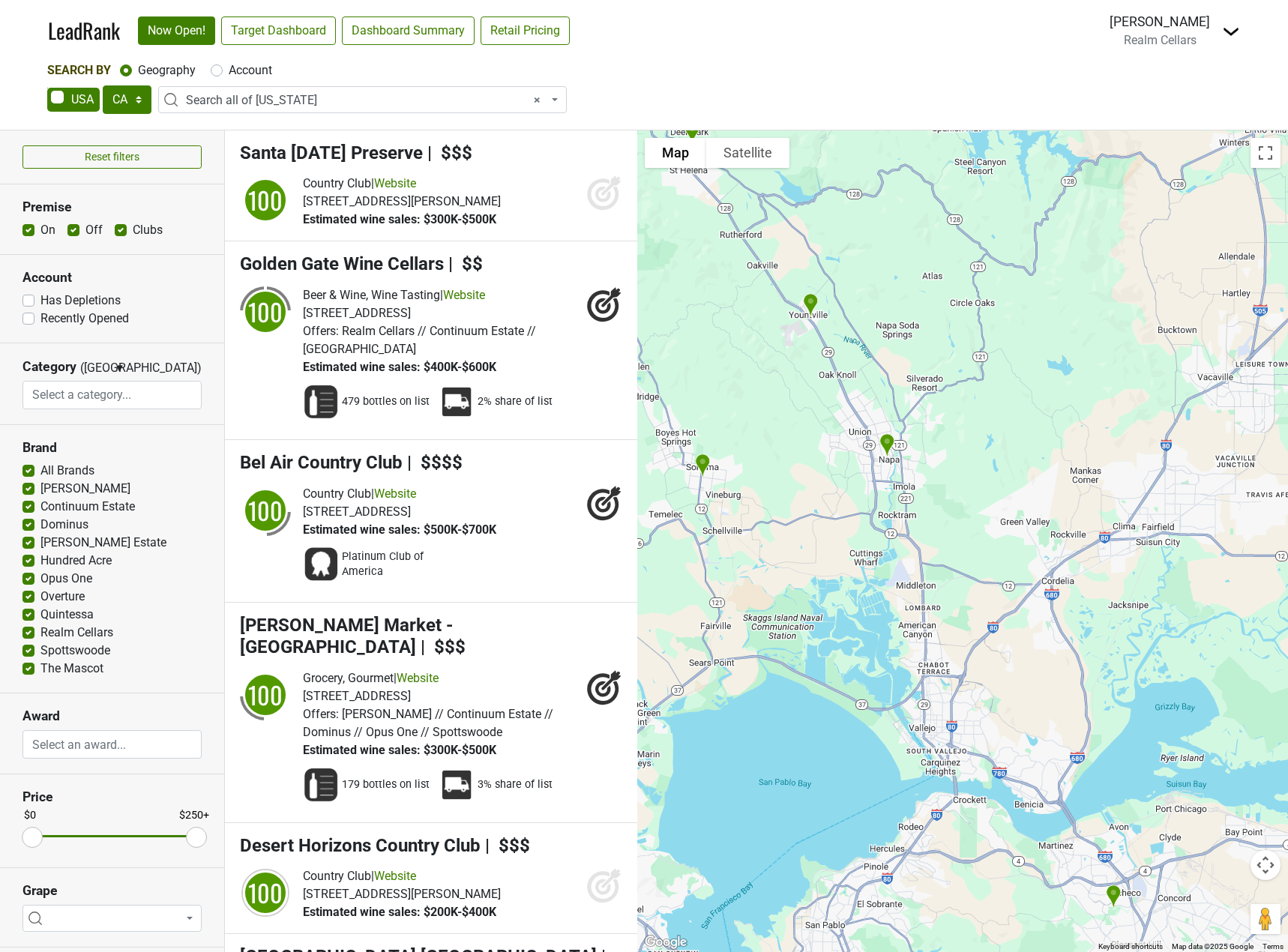
drag, startPoint x: 764, startPoint y: 305, endPoint x: 844, endPoint y: 580, distance: 286.4
click at [844, 580] on div at bounding box center [962, 541] width 650 height 822
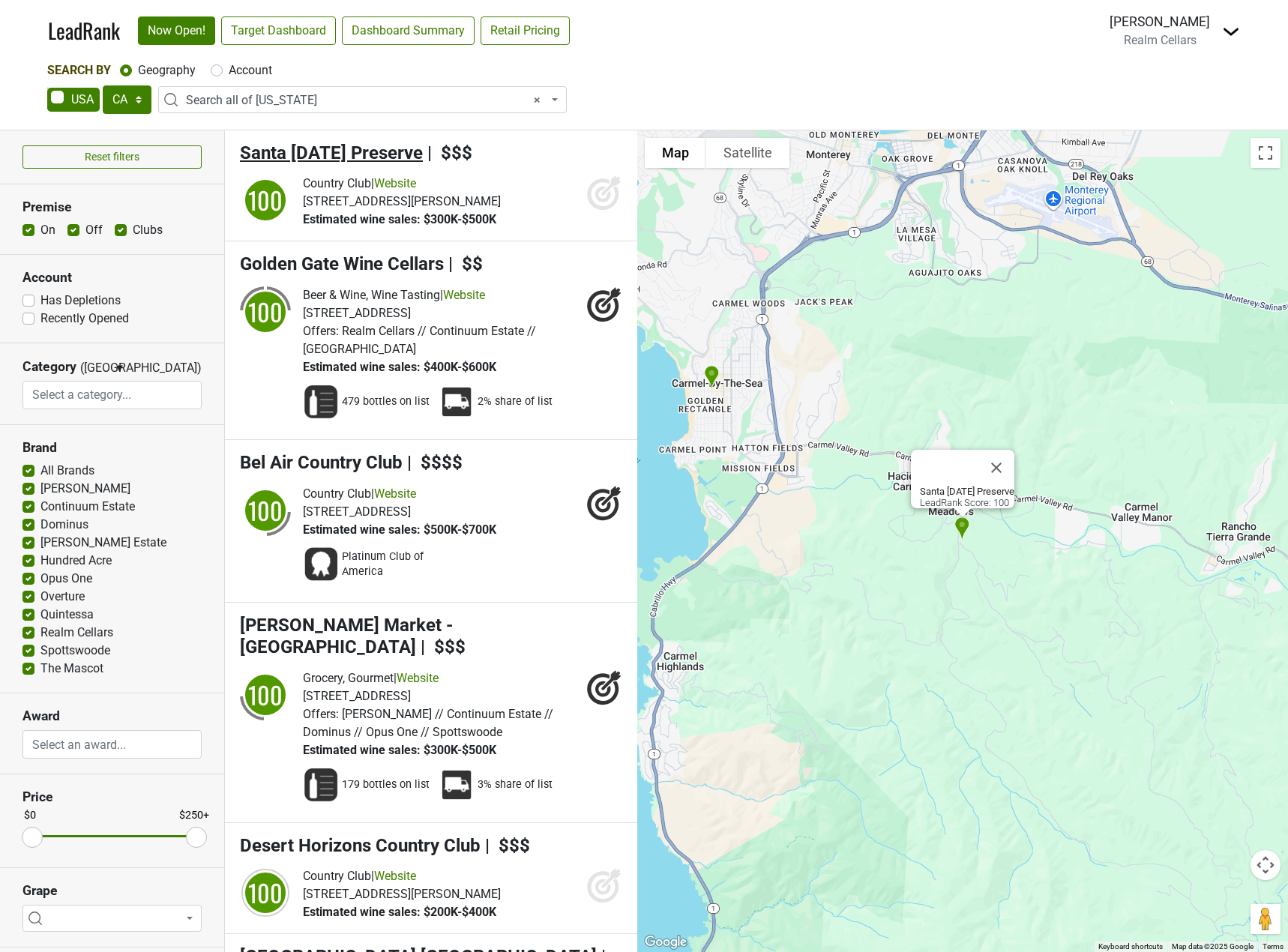
click at [365, 148] on span "Santa Lucia Preserve" at bounding box center [331, 152] width 183 height 21
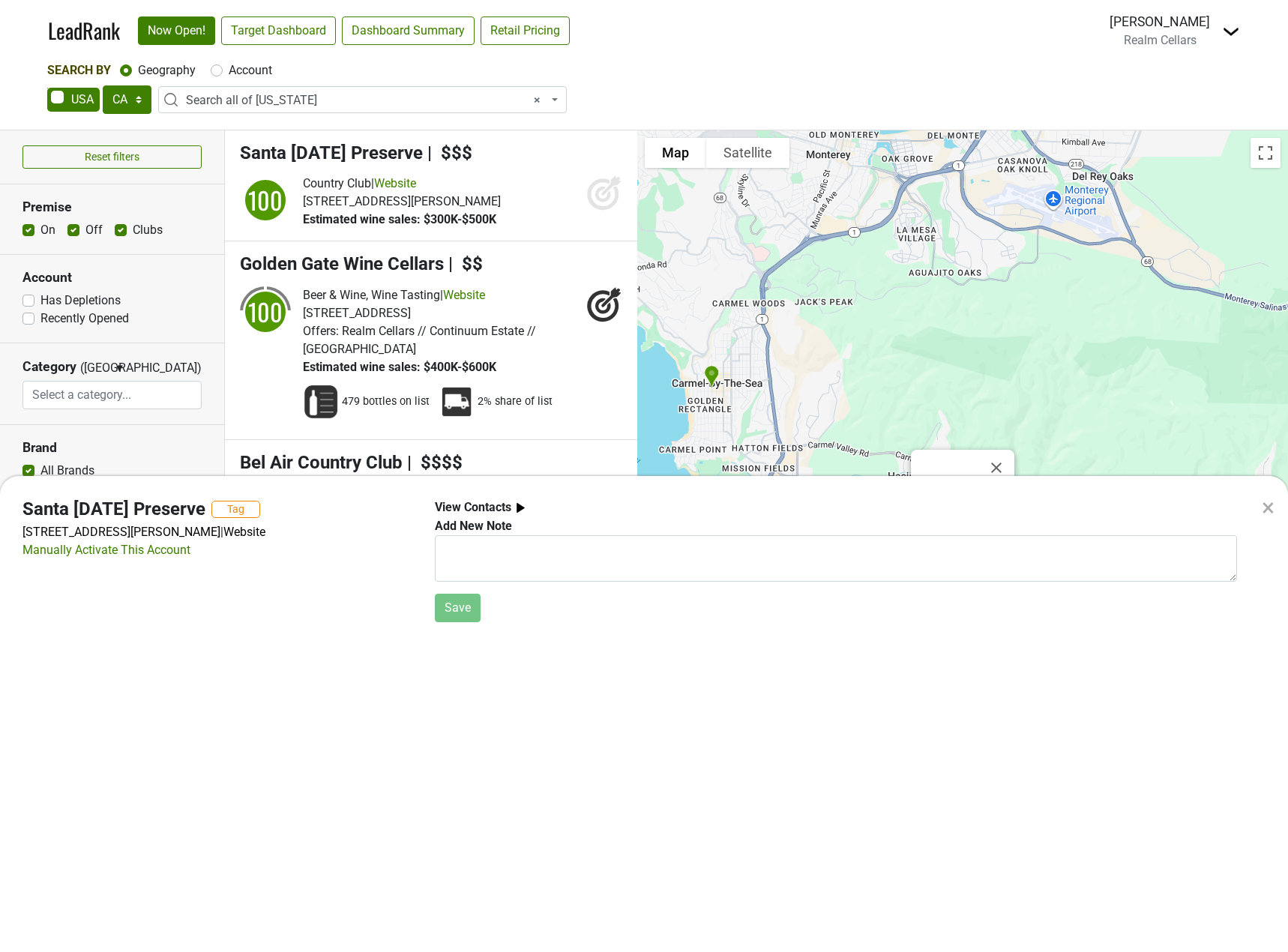
click at [281, 94] on div "× Santa Lucia Preserve Tag 1 Rancho San Carlos Rd, Carmel, CA 93923 | Website M…" at bounding box center [644, 476] width 1288 height 952
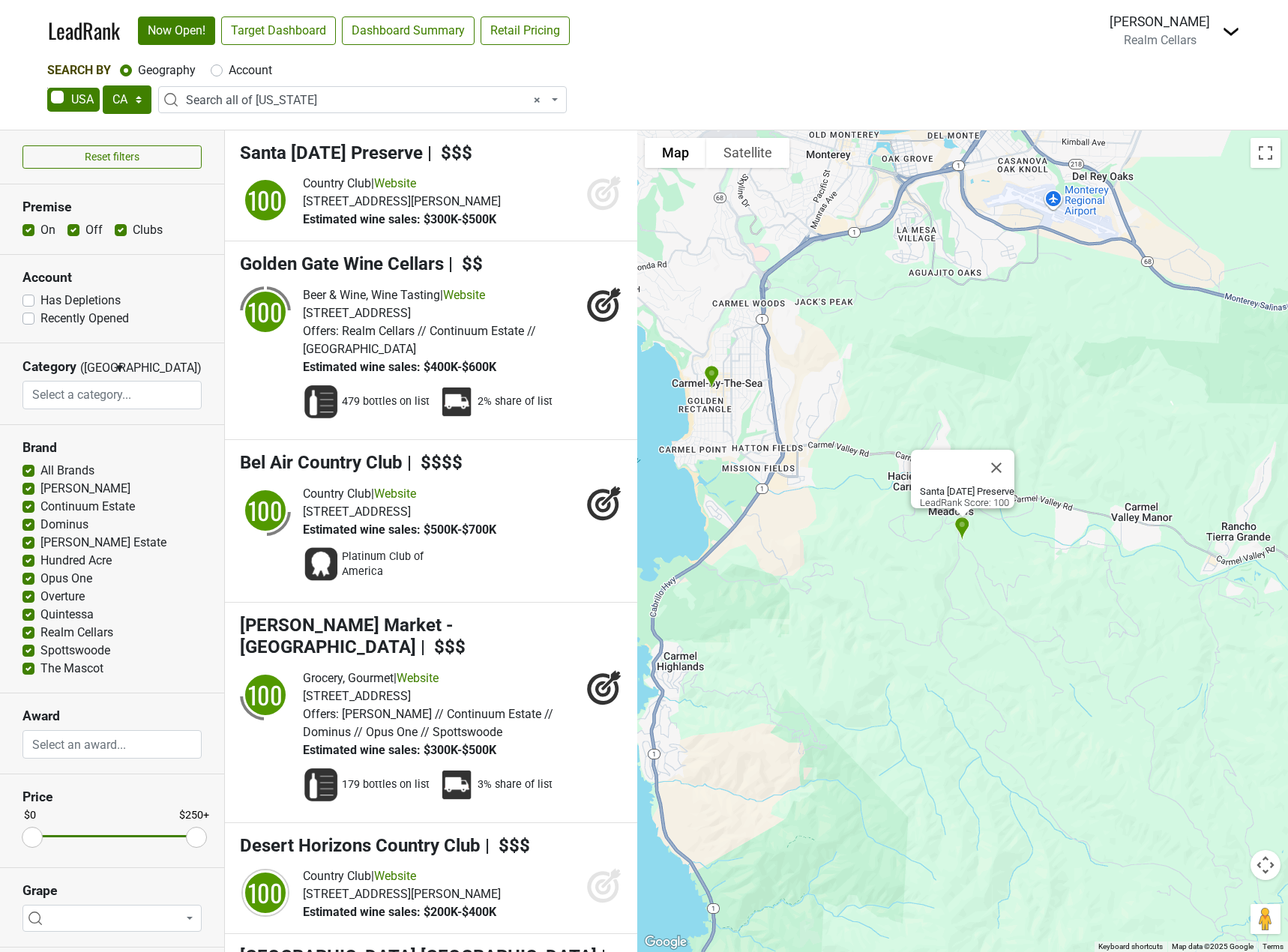
click at [240, 68] on label "Account" at bounding box center [250, 71] width 43 height 18
click at [223, 68] on input "Account" at bounding box center [217, 69] width 12 height 15
radio input "true"
select select
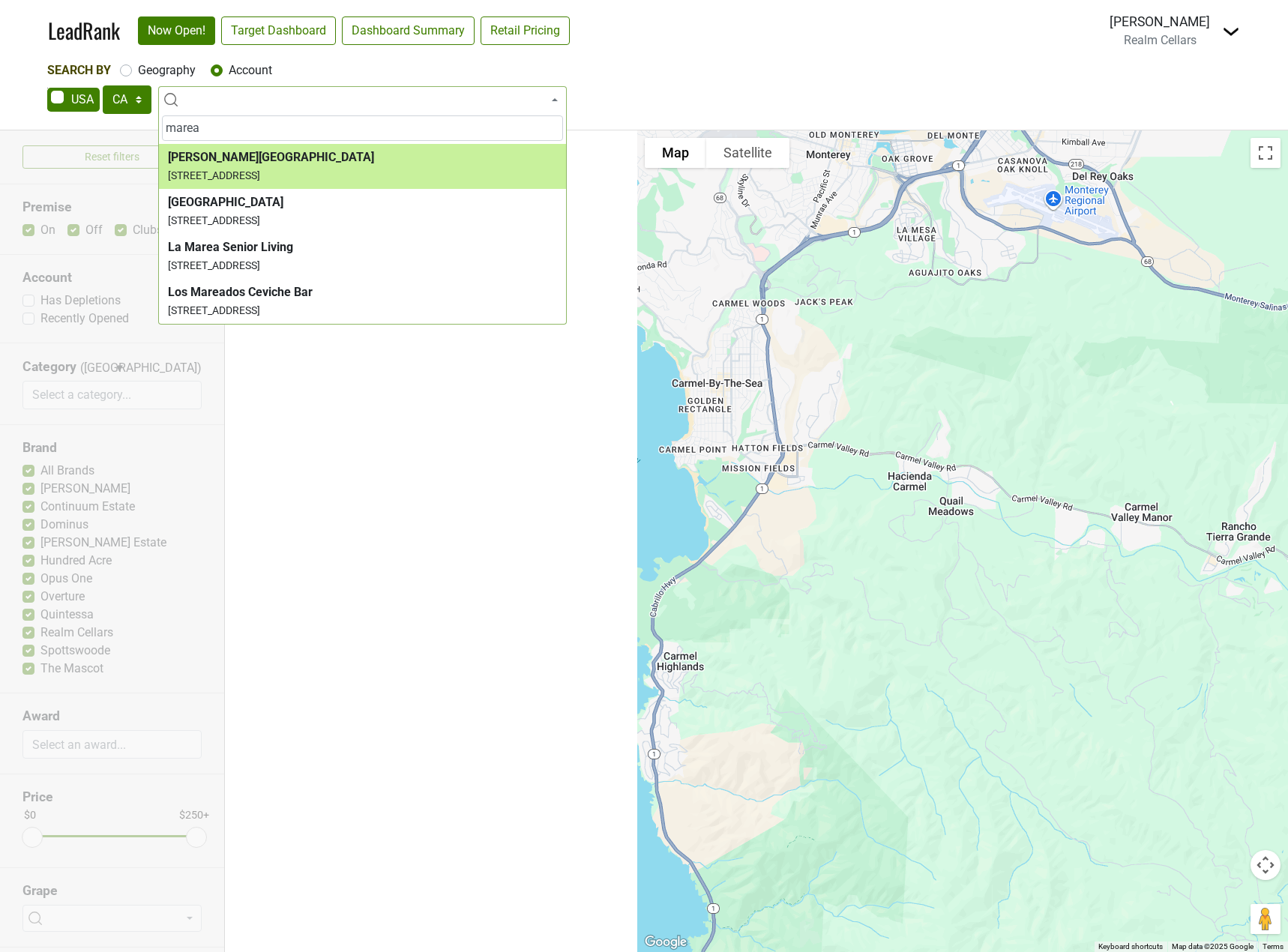
type input "marea"
select select "124454958"
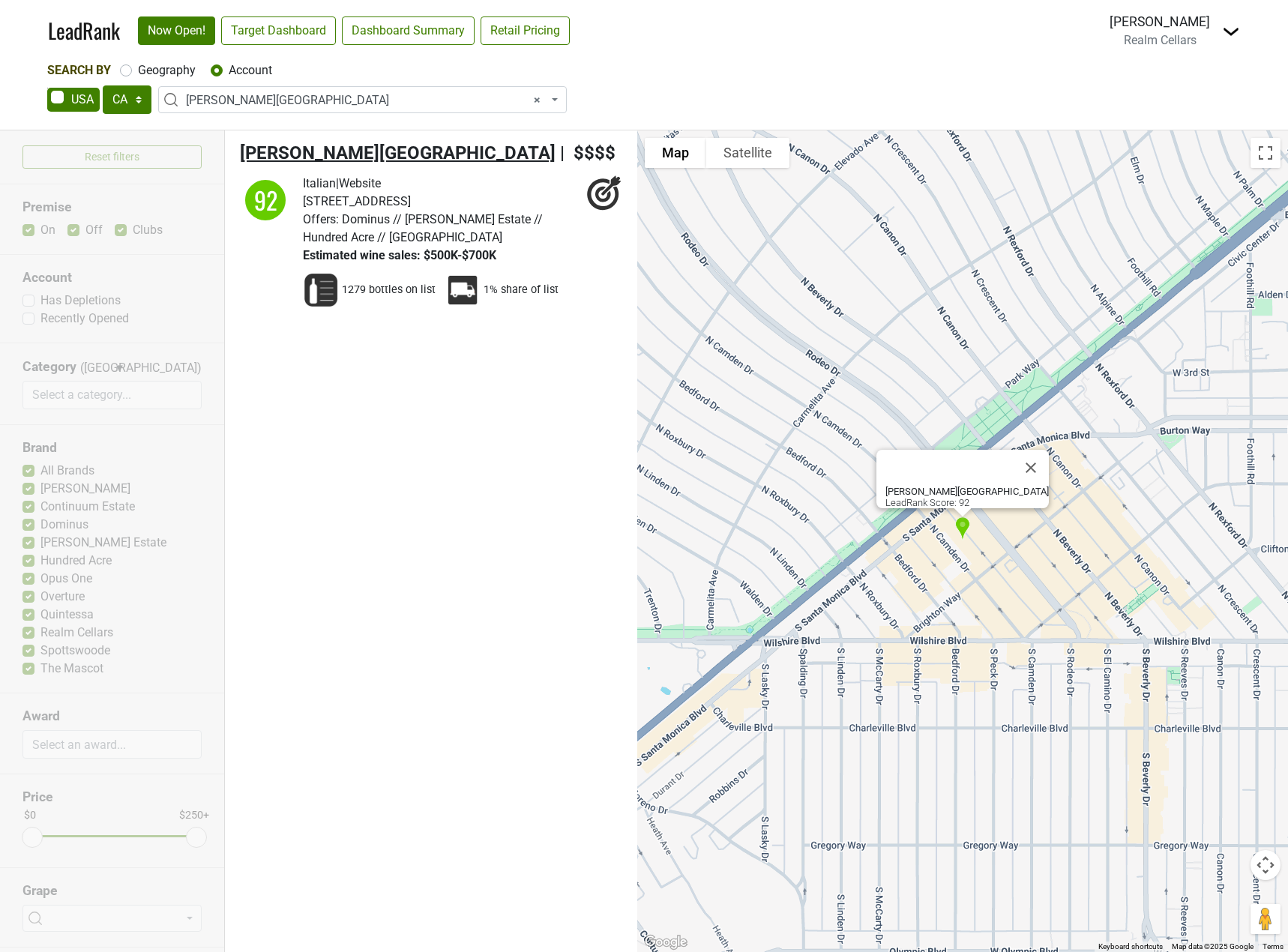
click at [321, 151] on span "Marea Beverly Hills" at bounding box center [398, 152] width 316 height 21
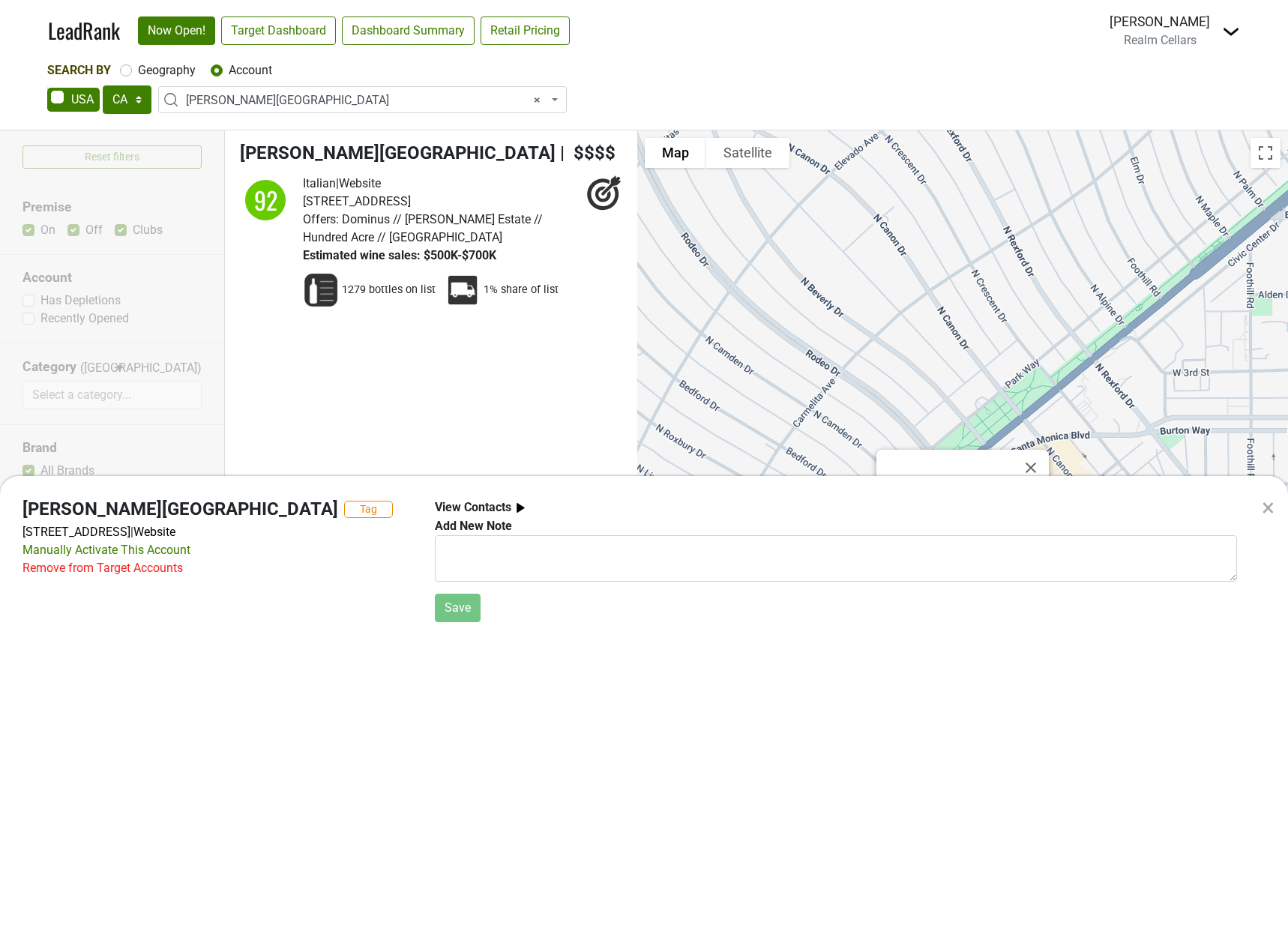
click at [516, 503] on img at bounding box center [520, 507] width 18 height 18
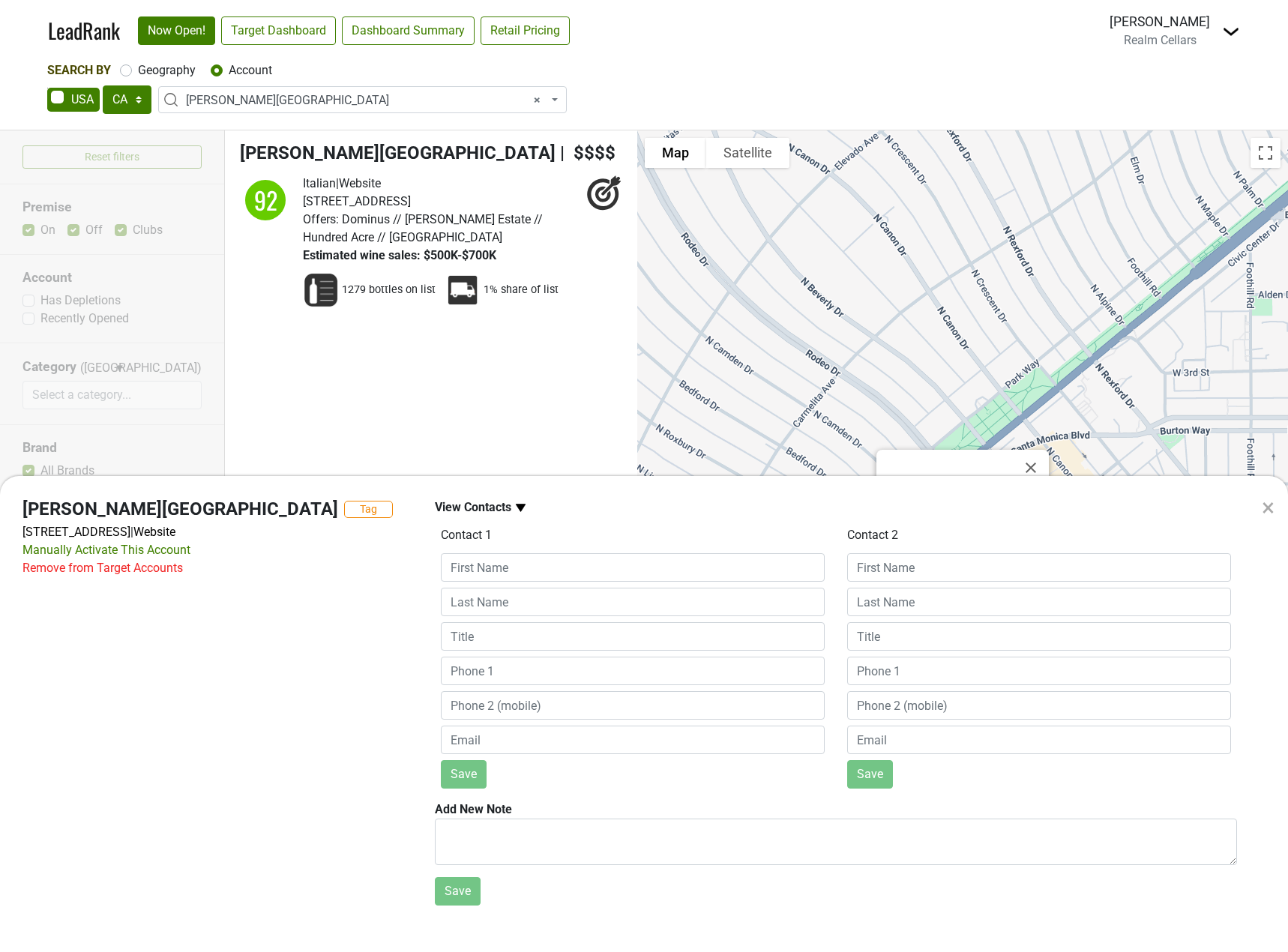
click at [517, 503] on img at bounding box center [520, 507] width 18 height 18
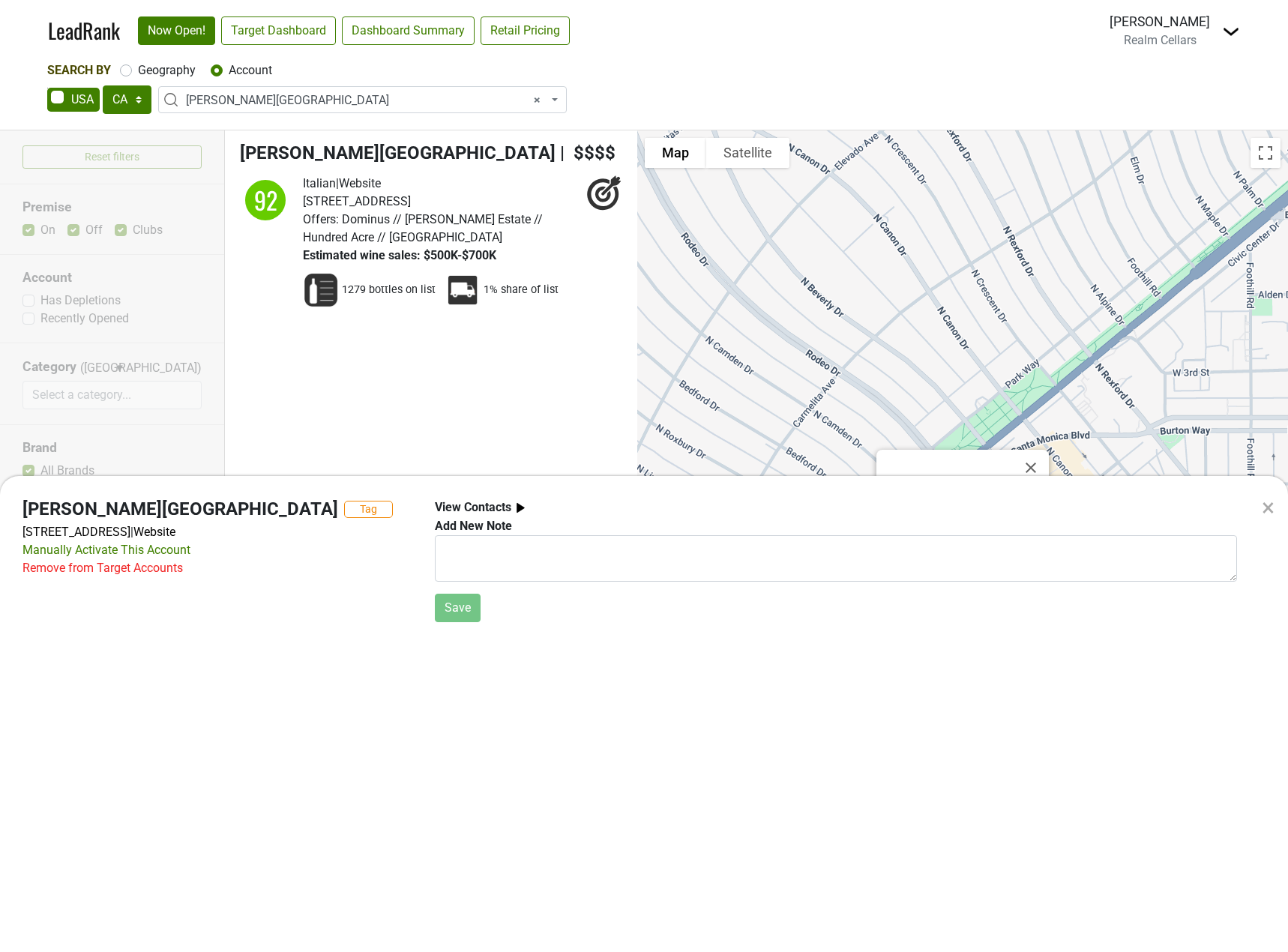
click at [782, 41] on div "× Marea Beverly Hills Tag 430 N Camden Dr, Beverly Hills, CA 90210 | Website Ma…" at bounding box center [644, 476] width 1288 height 952
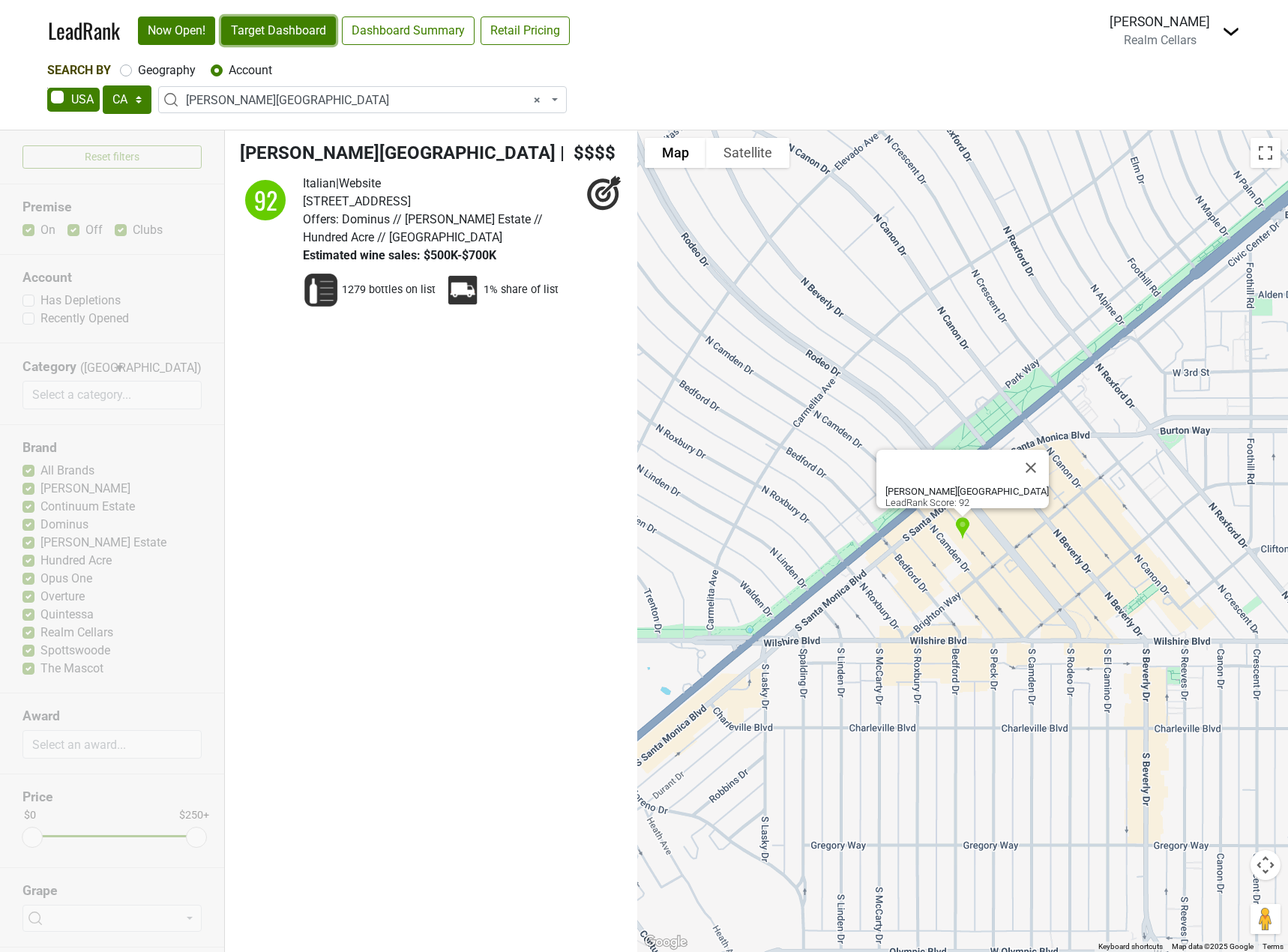
click at [266, 43] on link "Target Dashboard" at bounding box center [278, 30] width 115 height 28
click at [461, 30] on link "Dashboard Summary" at bounding box center [408, 30] width 133 height 28
select select
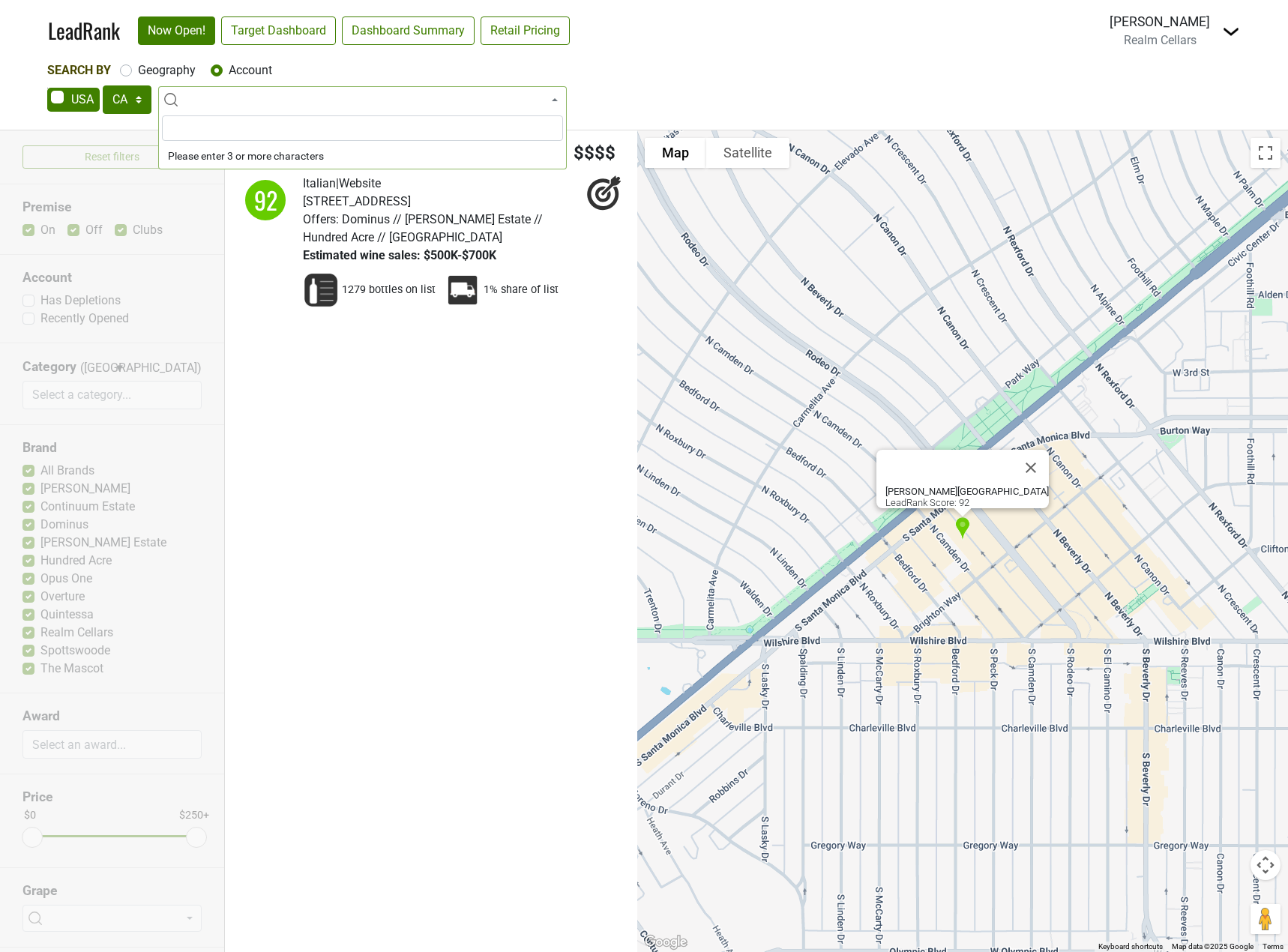
click at [684, 89] on div "AK AL AR AZ CA CO CT DC DE FL GA HI IA ID IL IN KS KY LA MA MD ME MI MN MO MS M…" at bounding box center [643, 101] width 1194 height 31
click at [496, 551] on ul "Marea Beverly Hills | $$$$ 92 Italian | Website Offers: 1% share of list" at bounding box center [430, 541] width 412 height 822
click at [89, 23] on link "LeadRank" at bounding box center [83, 30] width 72 height 31
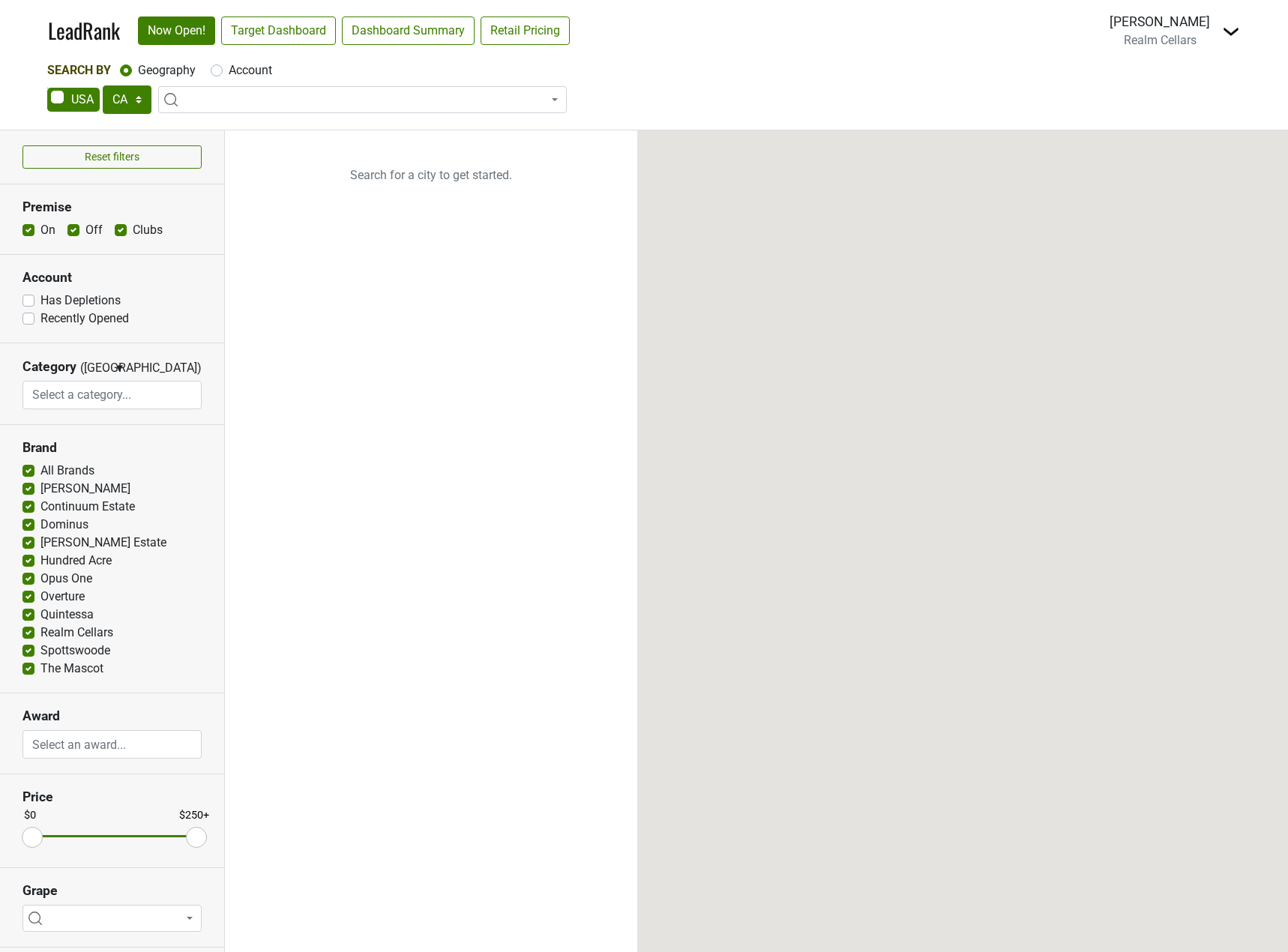
select select "CA"
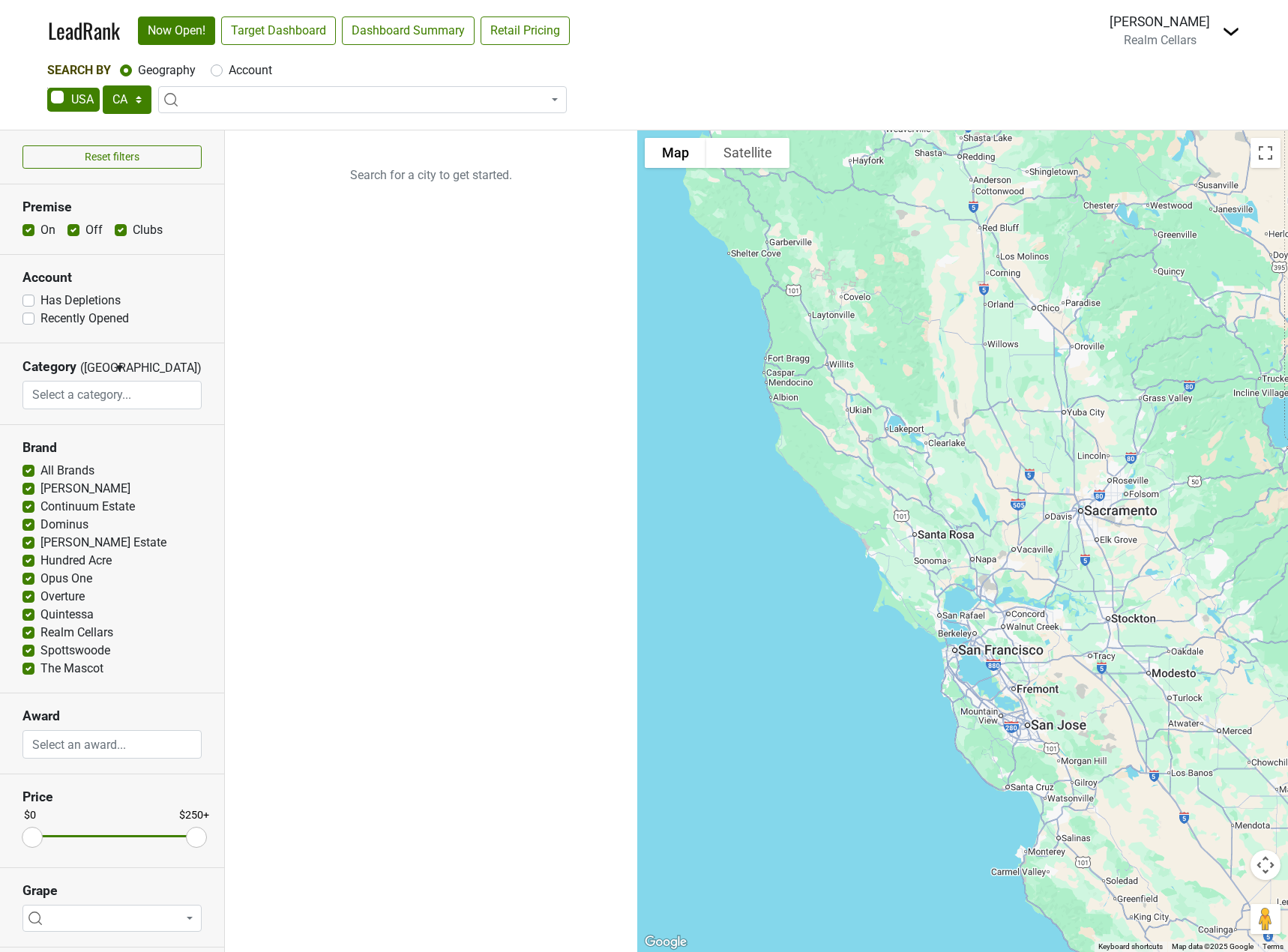
click at [1235, 37] on img at bounding box center [1231, 32] width 18 height 18
click at [1155, 61] on link "Control Center" at bounding box center [1176, 61] width 126 height 24
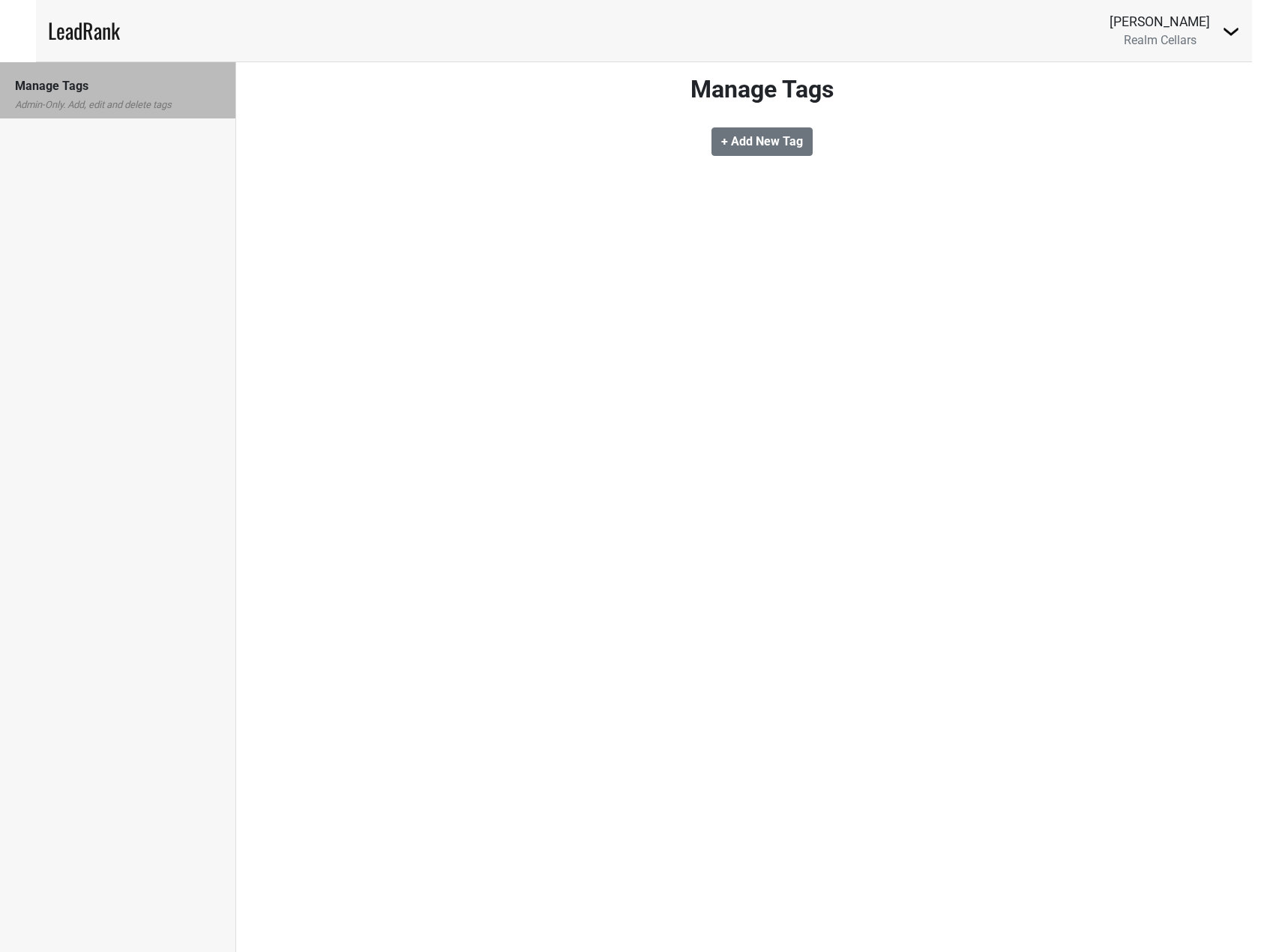
click at [1225, 34] on img at bounding box center [1231, 32] width 18 height 18
click at [912, 126] on div "Manage Tags + Add New Tag" at bounding box center [762, 125] width 855 height 99
click at [783, 146] on b "+ Add New Tag" at bounding box center [761, 141] width 82 height 15
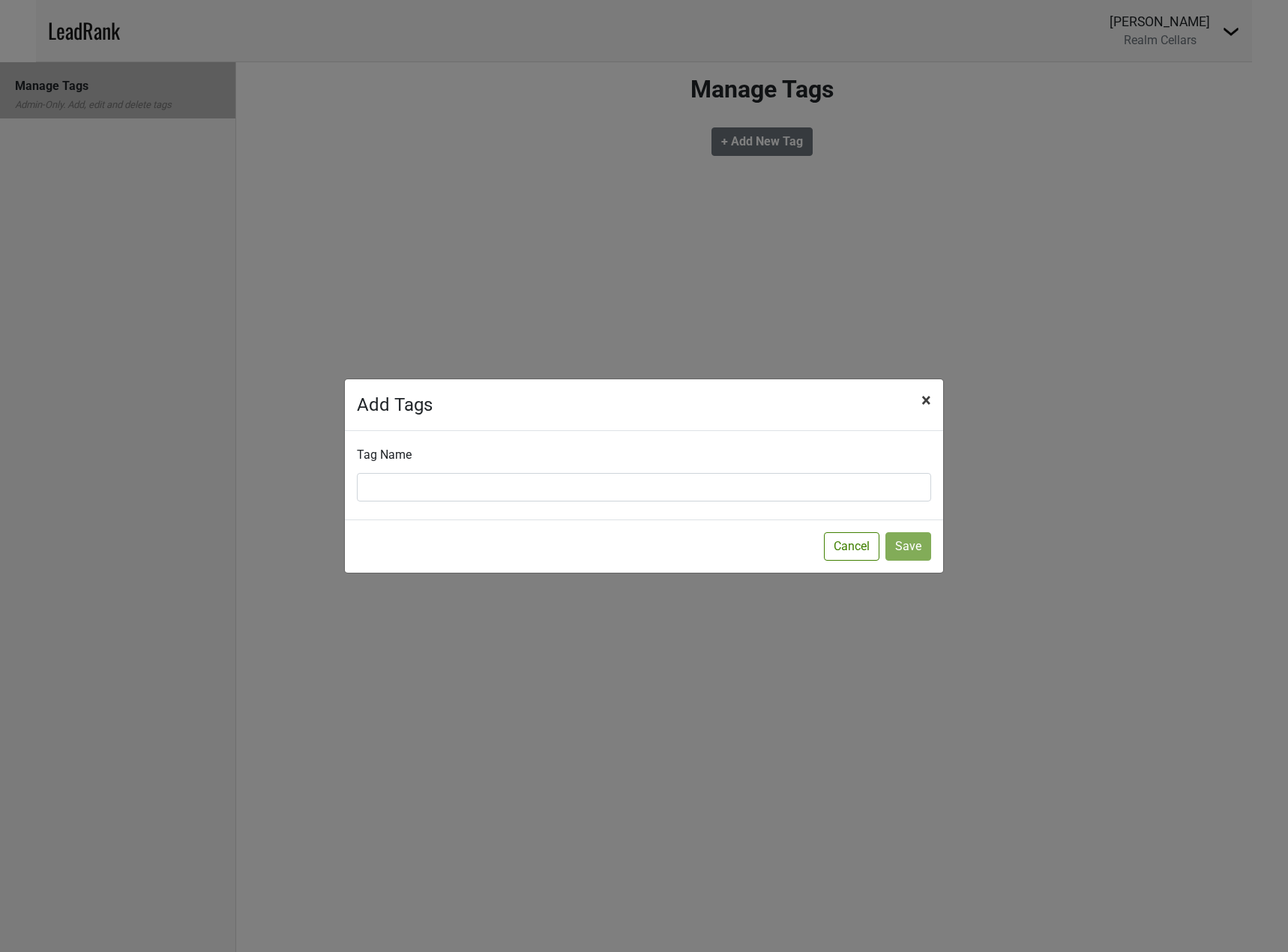
click at [927, 400] on span "×" at bounding box center [926, 400] width 10 height 21
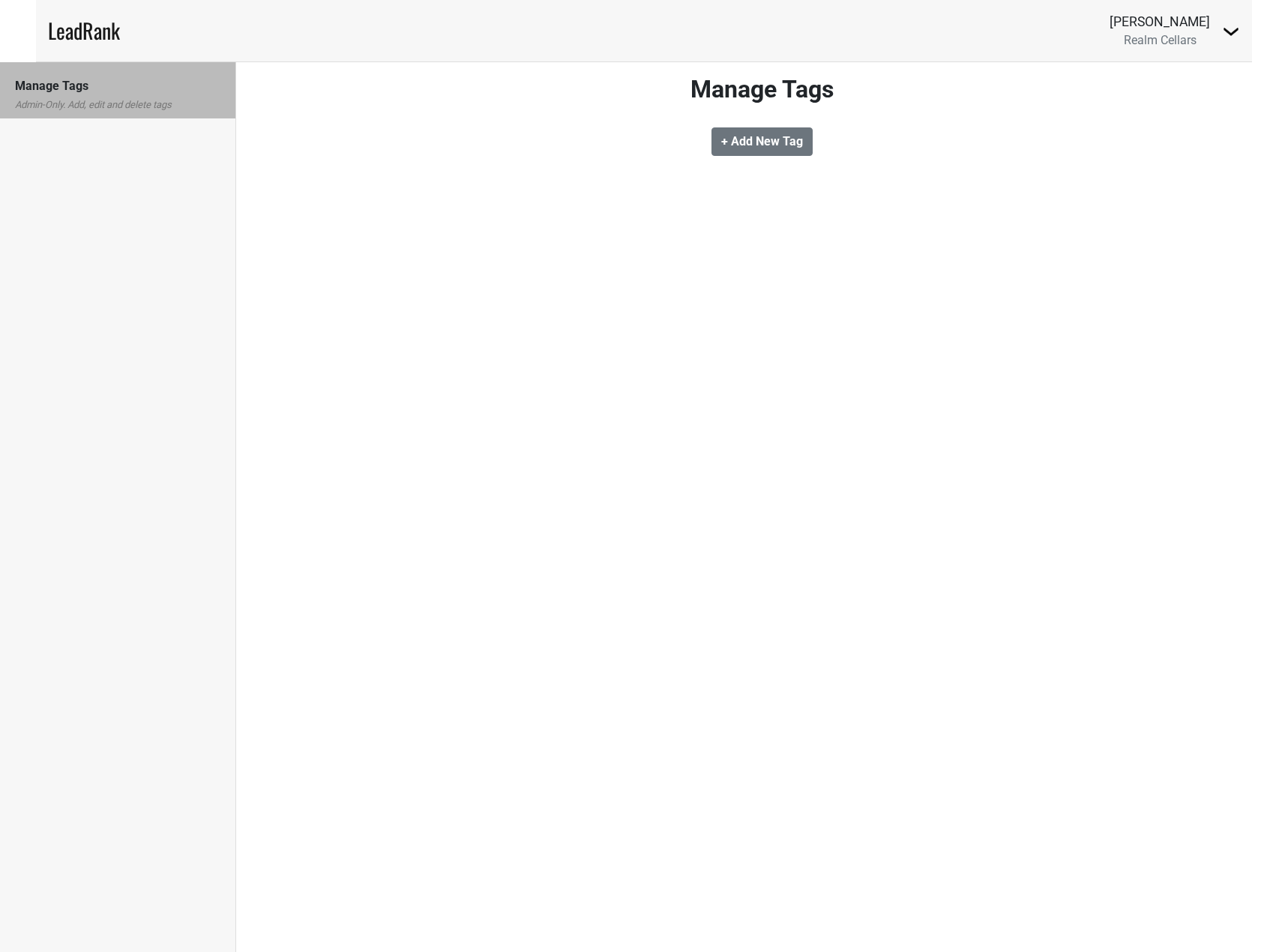
click at [1235, 28] on img at bounding box center [1231, 32] width 18 height 18
click at [1172, 88] on link "Logout" at bounding box center [1176, 84] width 126 height 24
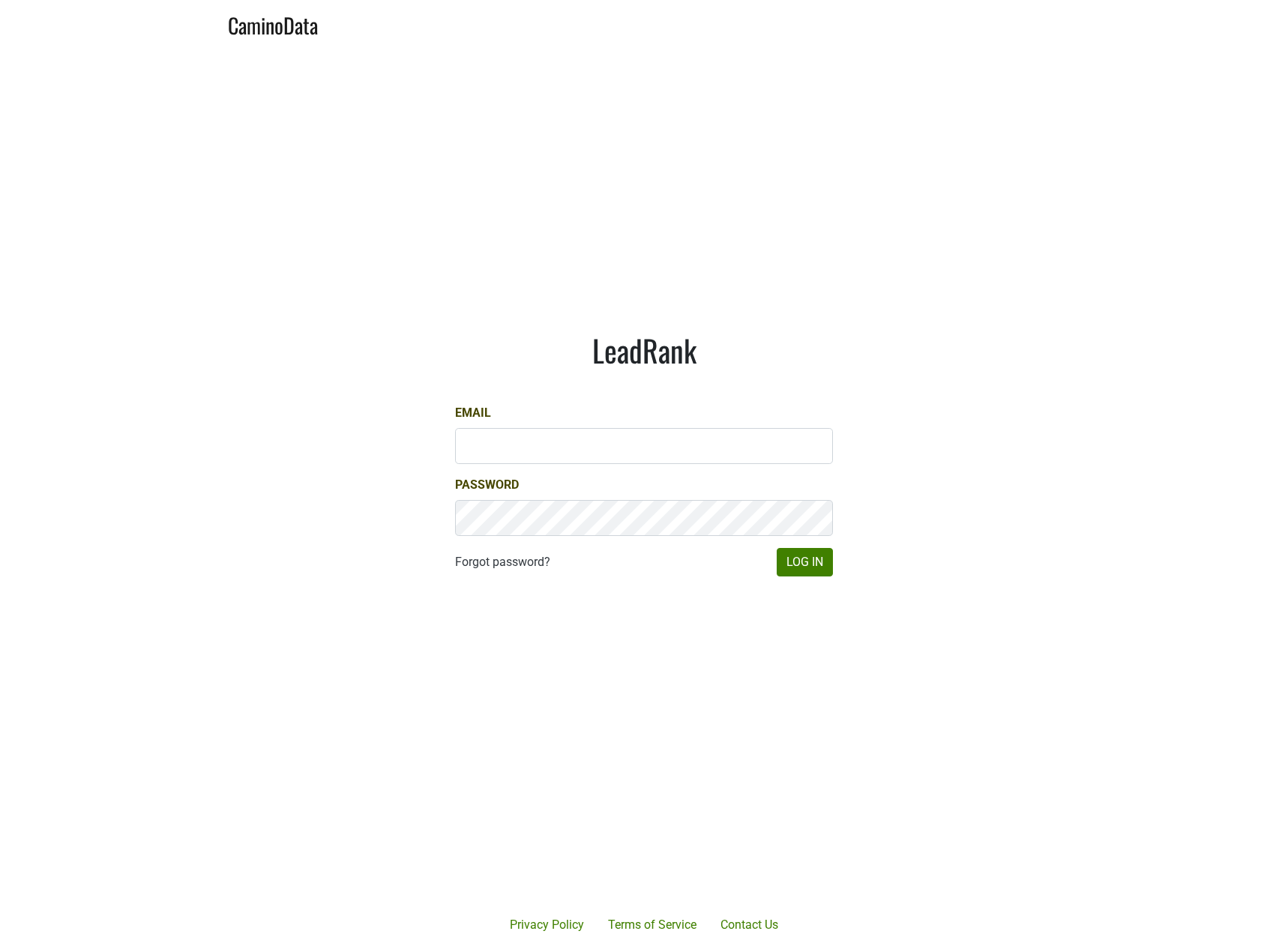
click at [255, 31] on link "CaminoData" at bounding box center [272, 24] width 90 height 35
click at [279, 28] on link "CaminoData" at bounding box center [272, 24] width 90 height 35
click at [277, 27] on link "CaminoData" at bounding box center [272, 24] width 90 height 35
